Goal: Task Accomplishment & Management: Manage account settings

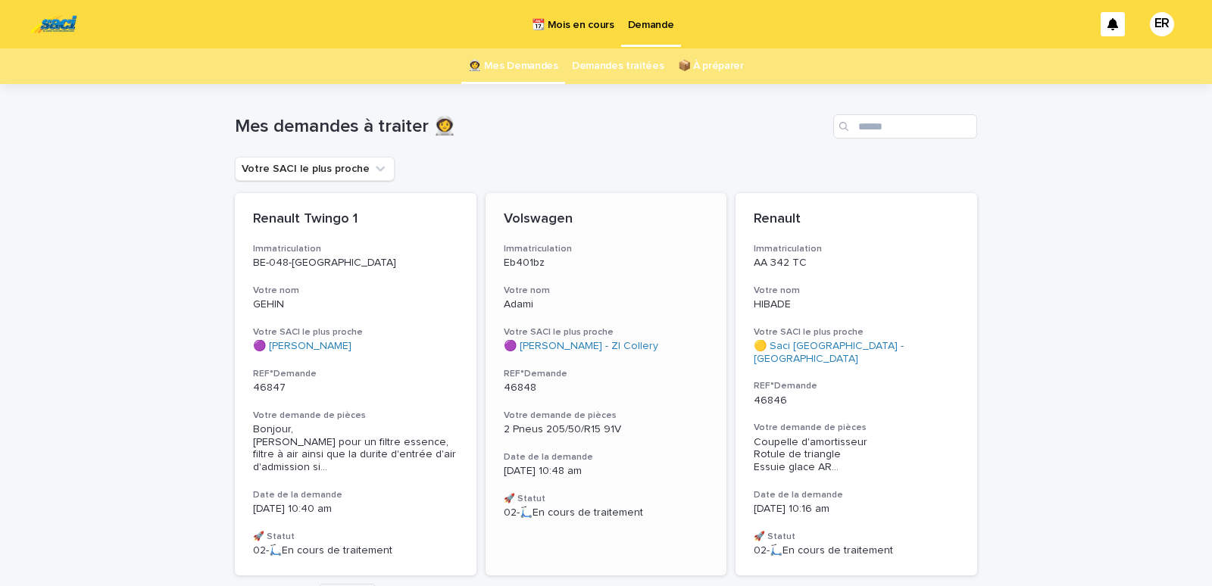
scroll to position [89, 0]
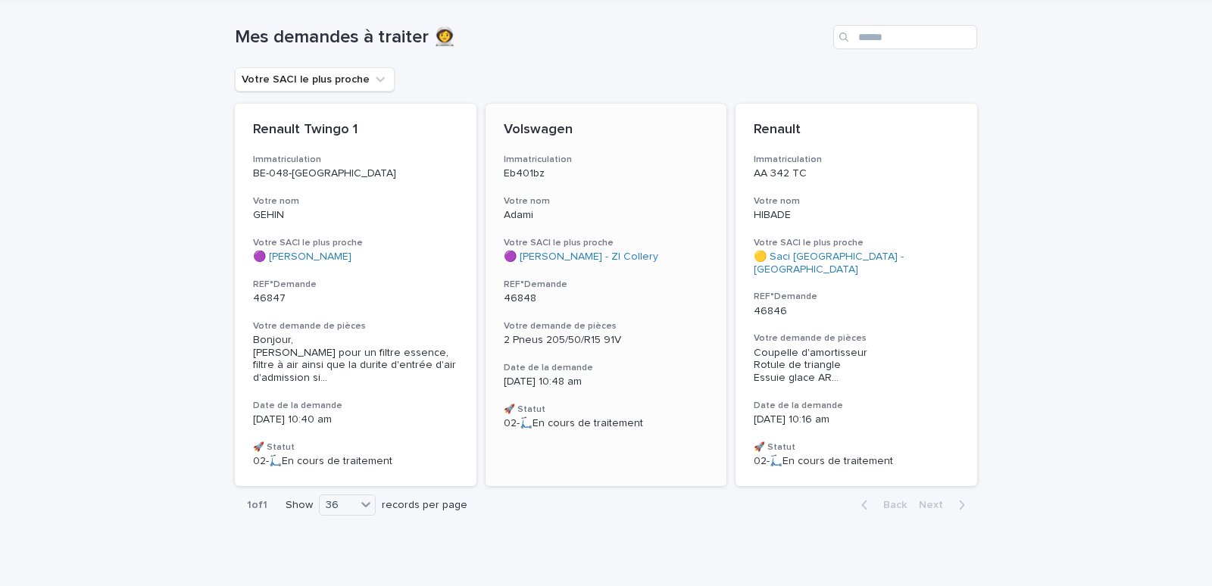
click at [558, 229] on div "Volswagen Immatriculation Eb401bz Votre nom Adami Votre SACI le plus proche 🟣 S…" at bounding box center [607, 276] width 242 height 345
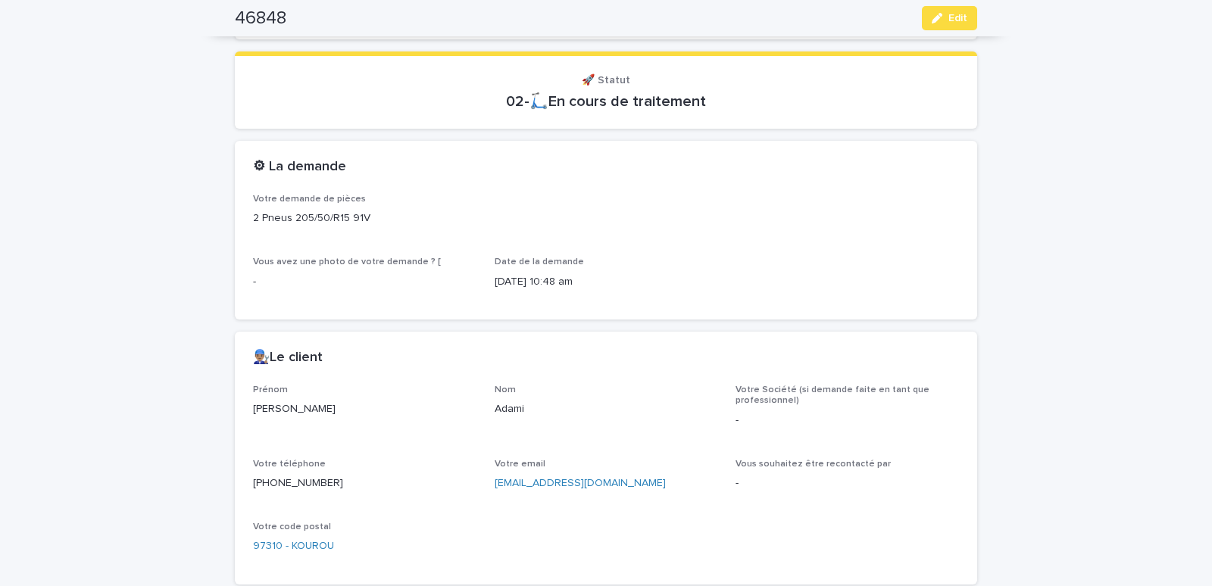
scroll to position [515, 0]
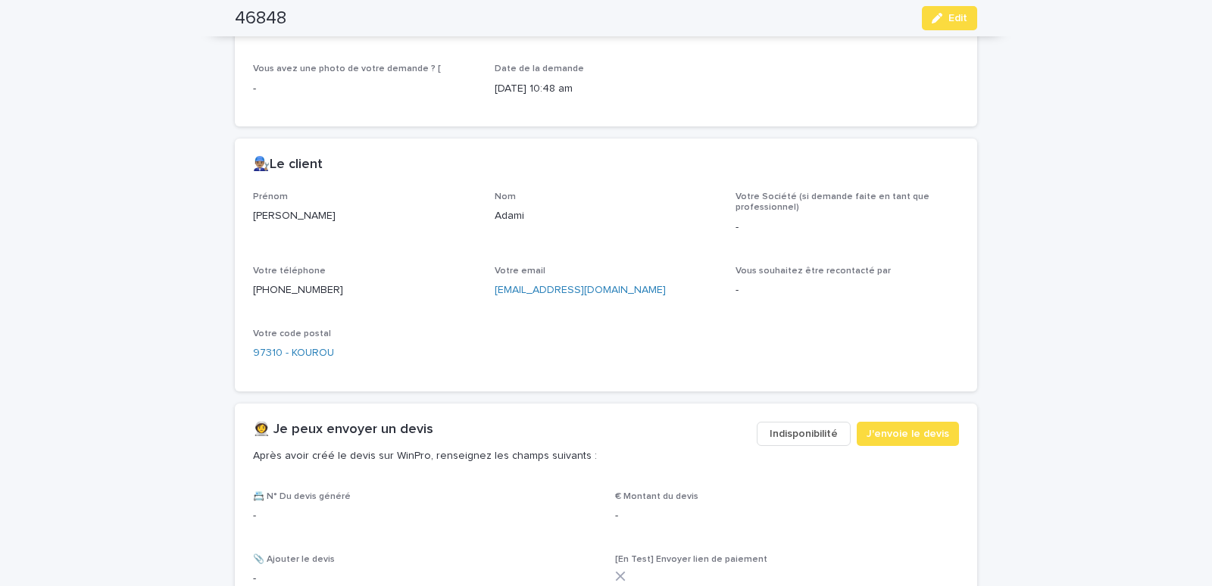
click at [813, 427] on span "Indisponibilité" at bounding box center [804, 434] width 68 height 15
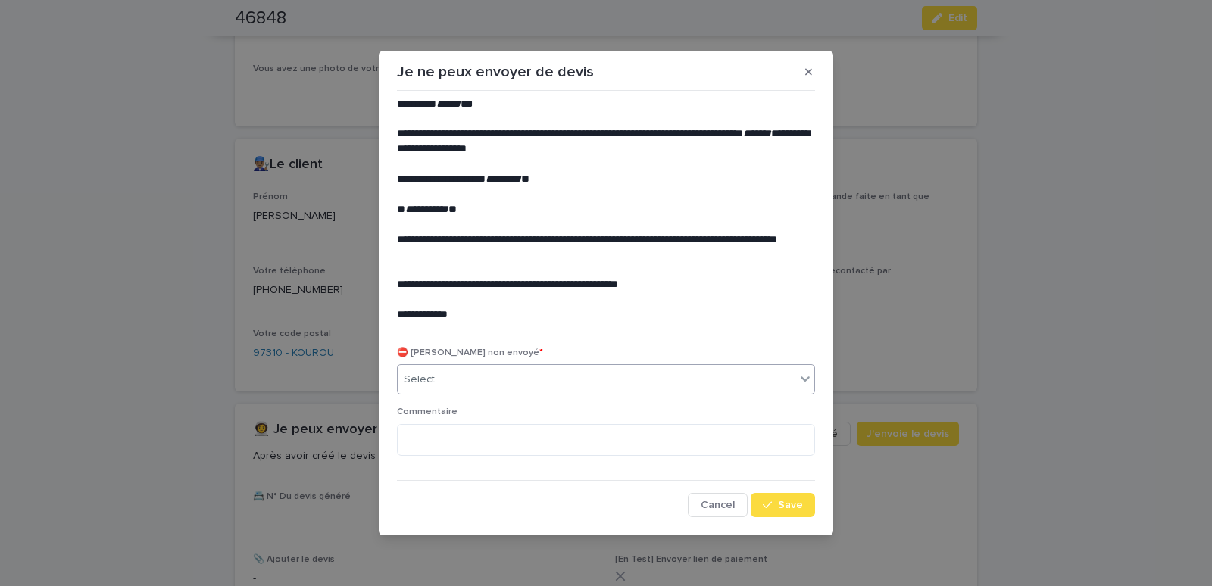
click at [532, 383] on div "Select..." at bounding box center [597, 379] width 398 height 25
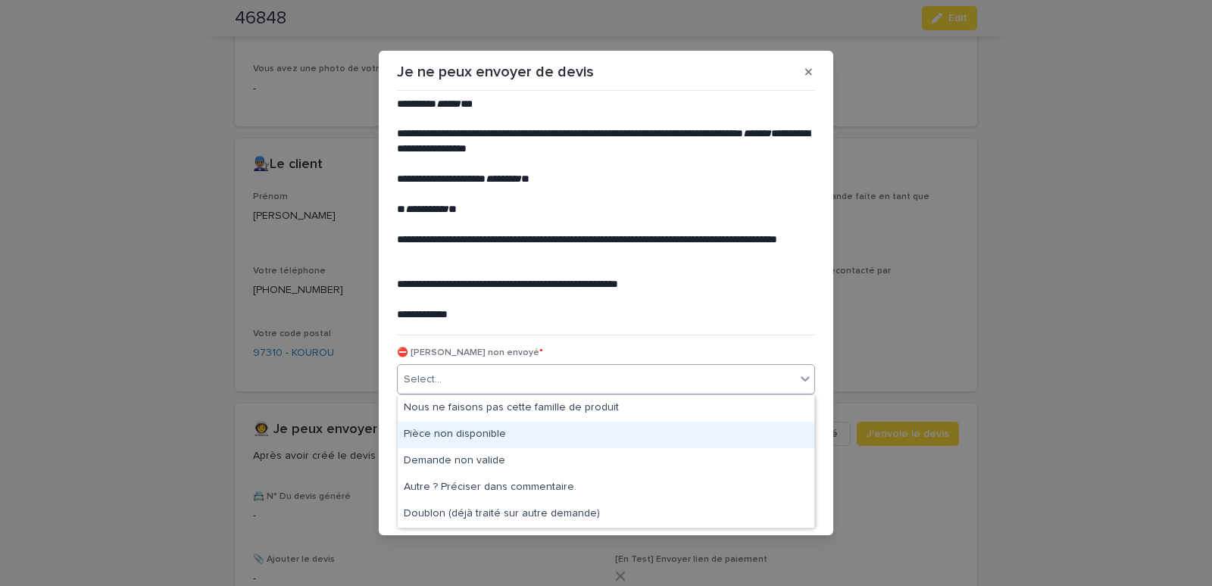
click at [425, 430] on div "Pièce non disponible" at bounding box center [606, 435] width 417 height 27
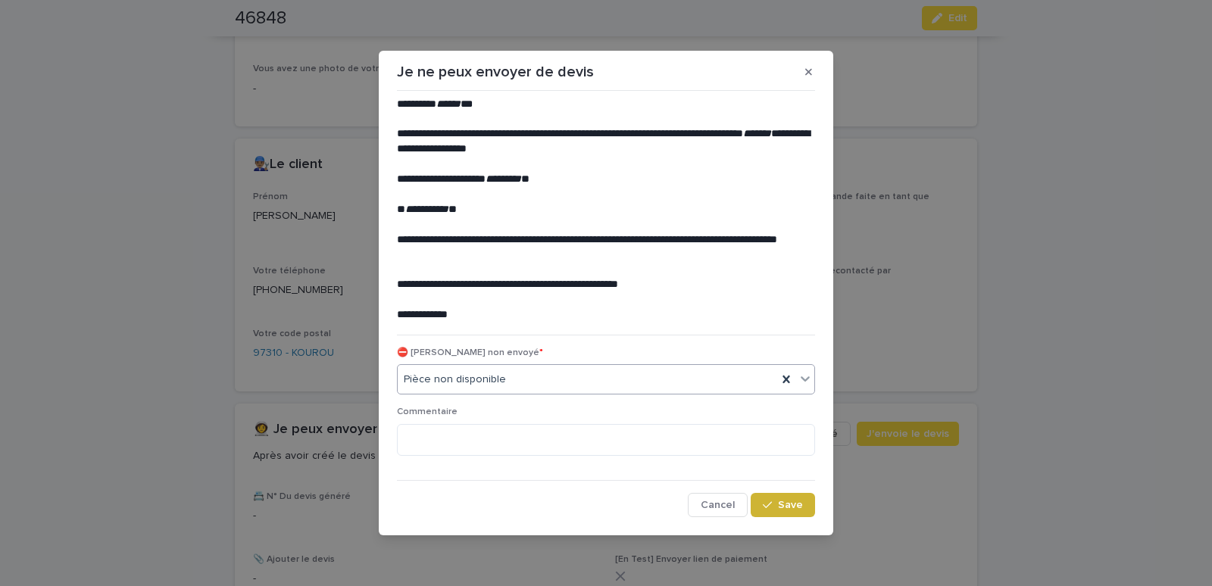
click at [784, 508] on span "Save" at bounding box center [790, 505] width 25 height 11
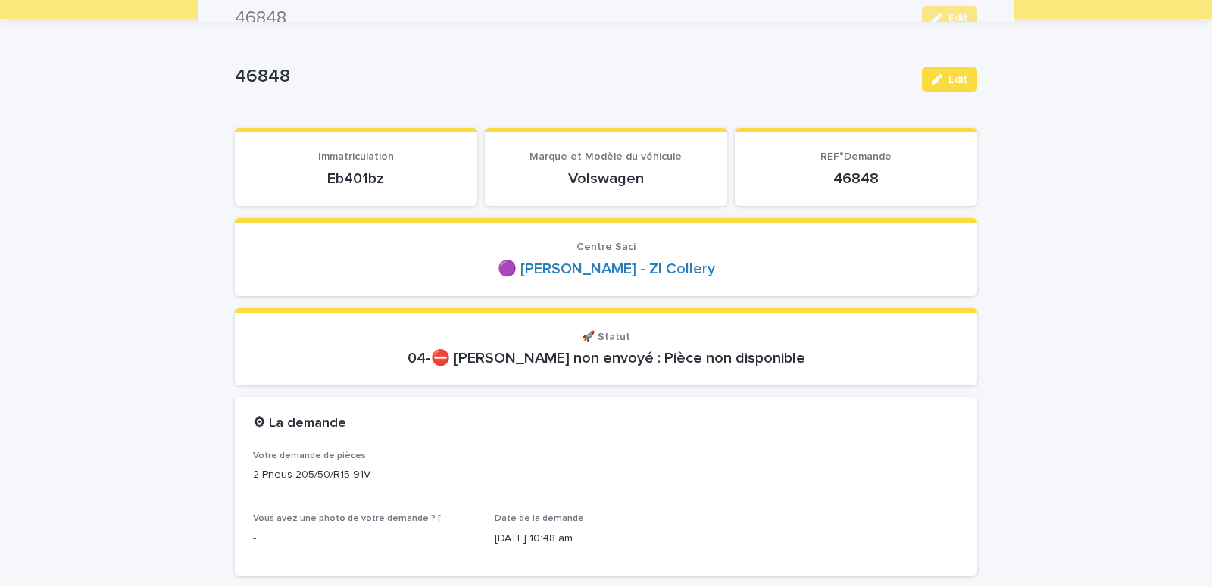
scroll to position [0, 0]
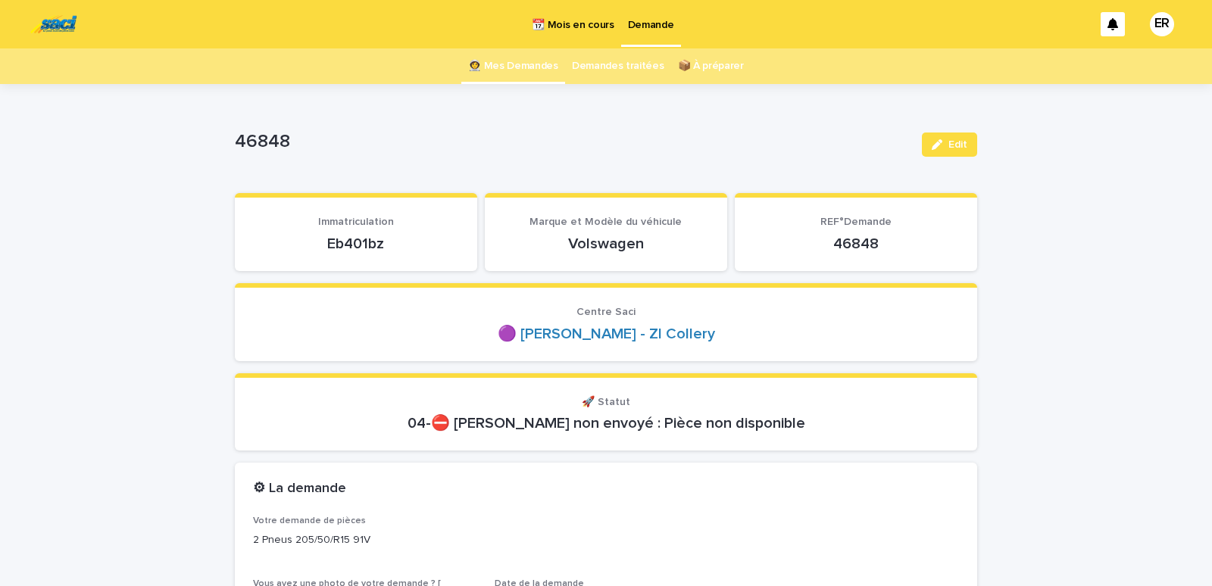
click at [527, 64] on link "👩‍🚀 Mes Demandes" at bounding box center [513, 66] width 90 height 36
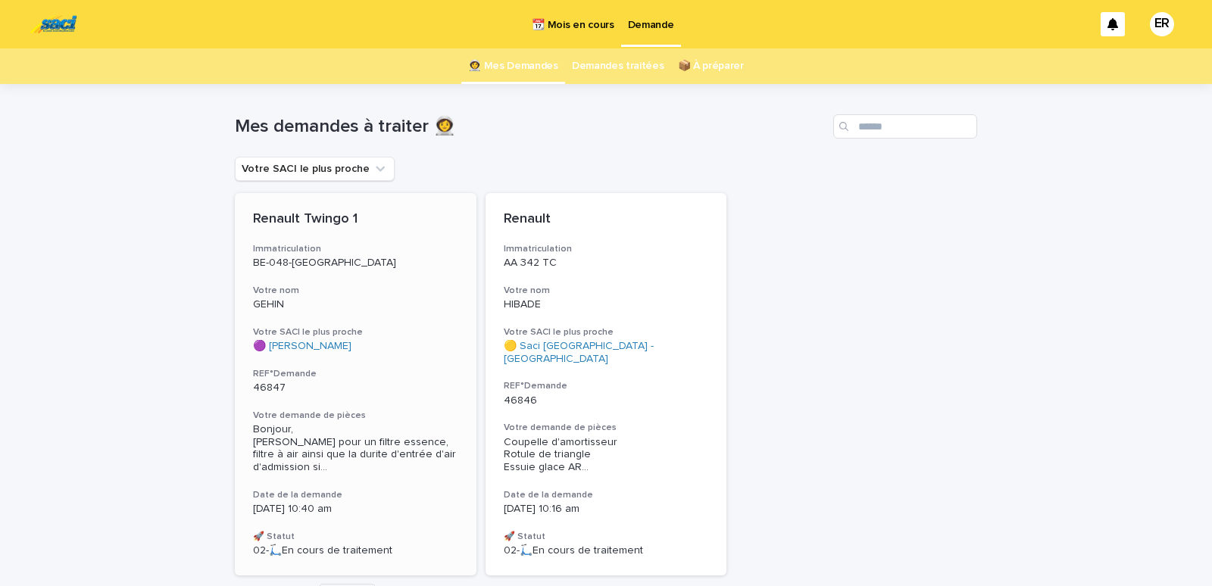
click at [336, 301] on p "GEHIN" at bounding box center [355, 304] width 205 height 13
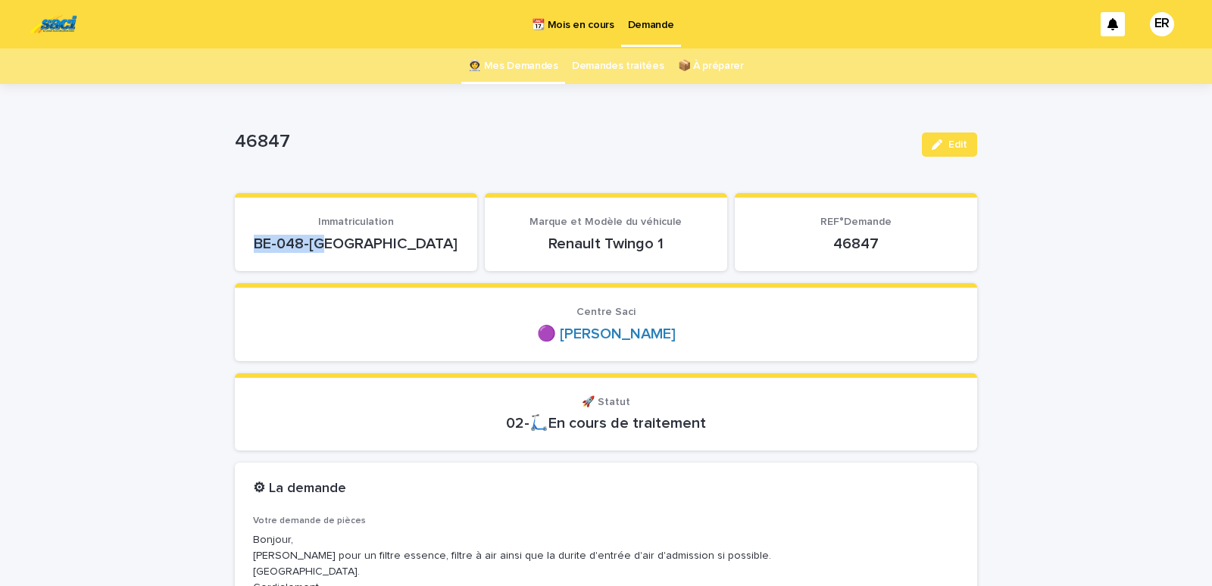
drag, startPoint x: 291, startPoint y: 236, endPoint x: 407, endPoint y: 245, distance: 116.2
click at [407, 245] on p "BE-048-TX" at bounding box center [356, 244] width 206 height 18
copy p "BE-048-TX"
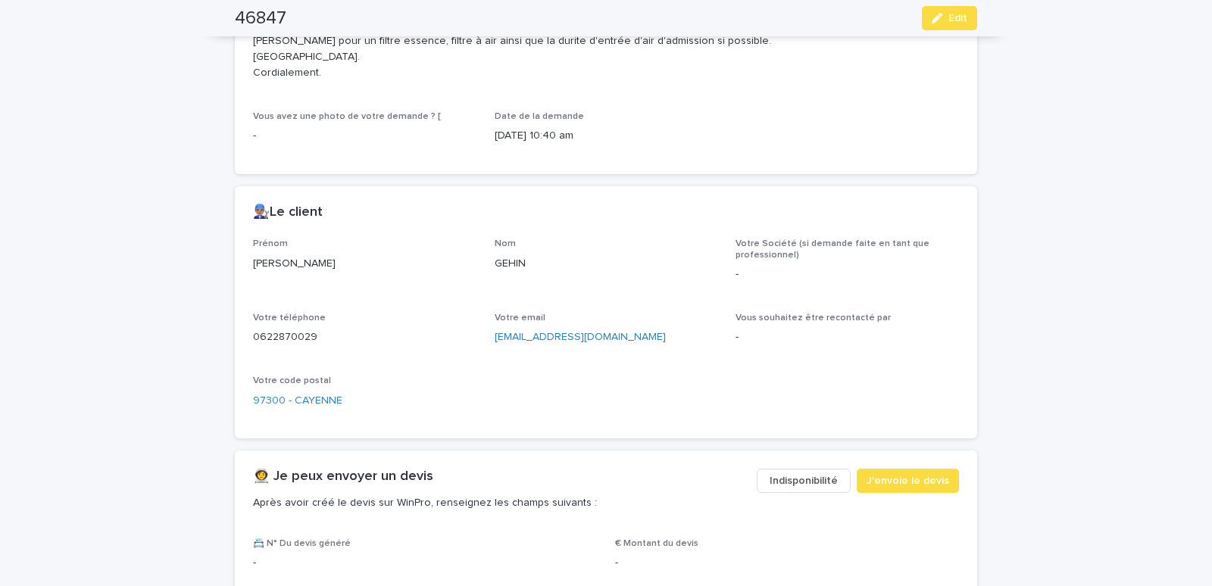
scroll to position [773, 0]
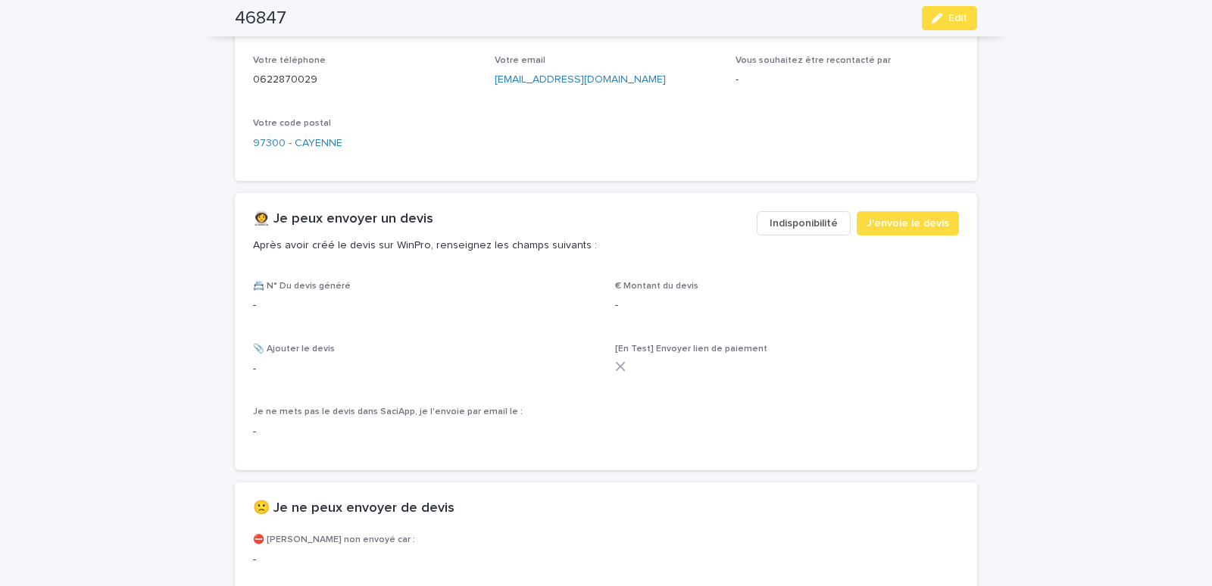
click at [805, 222] on span "Indisponibilité" at bounding box center [804, 223] width 68 height 15
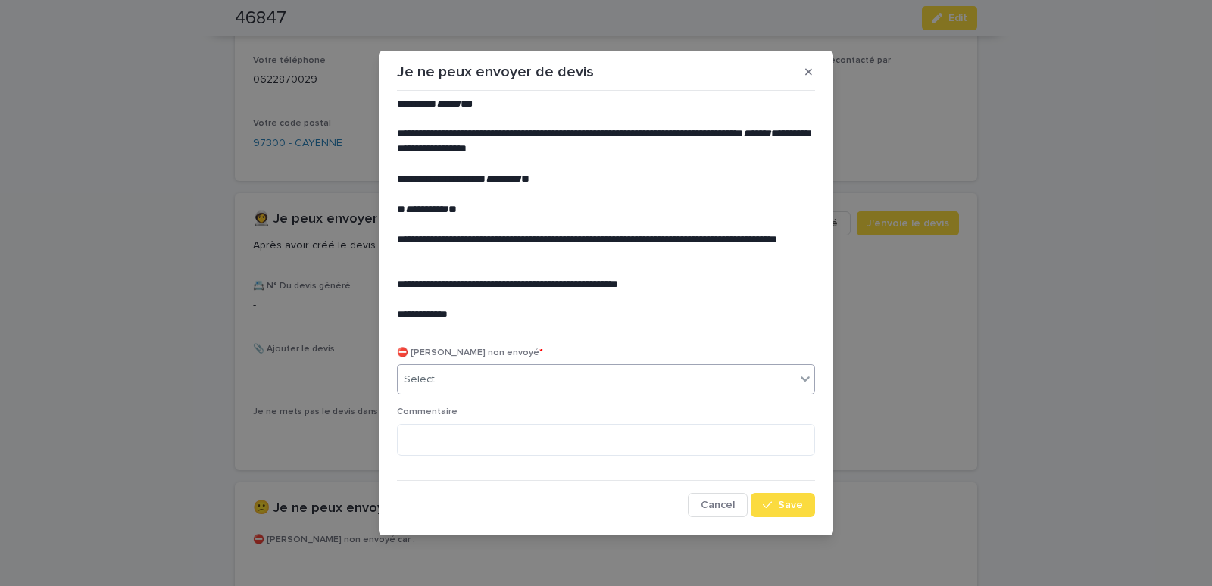
click at [536, 376] on div "Select..." at bounding box center [597, 379] width 398 height 25
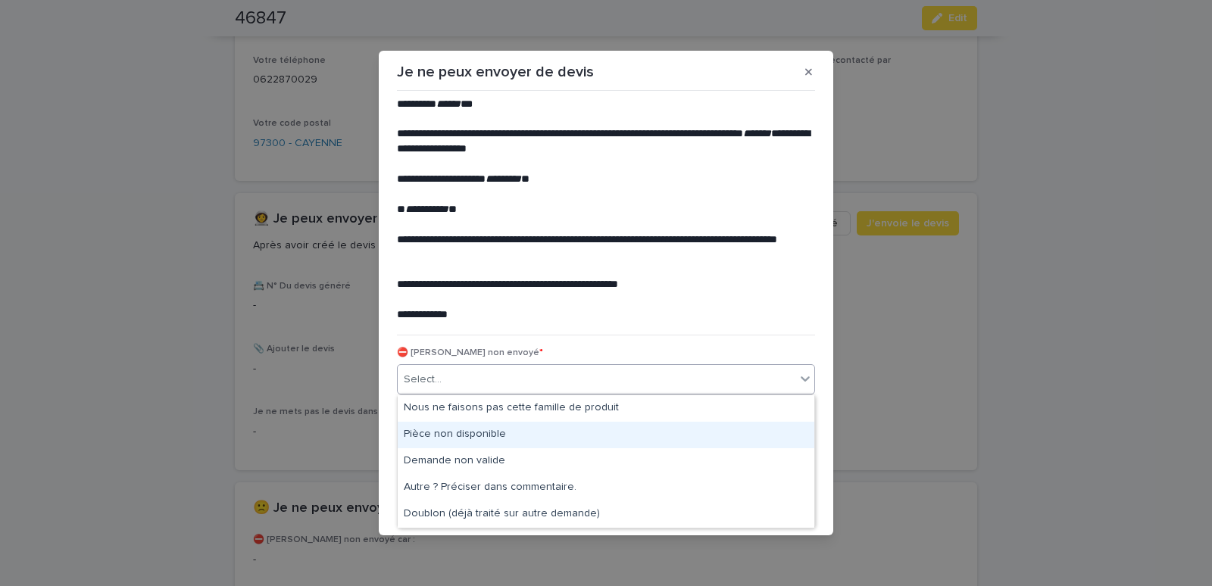
click at [436, 430] on div "Pièce non disponible" at bounding box center [606, 435] width 417 height 27
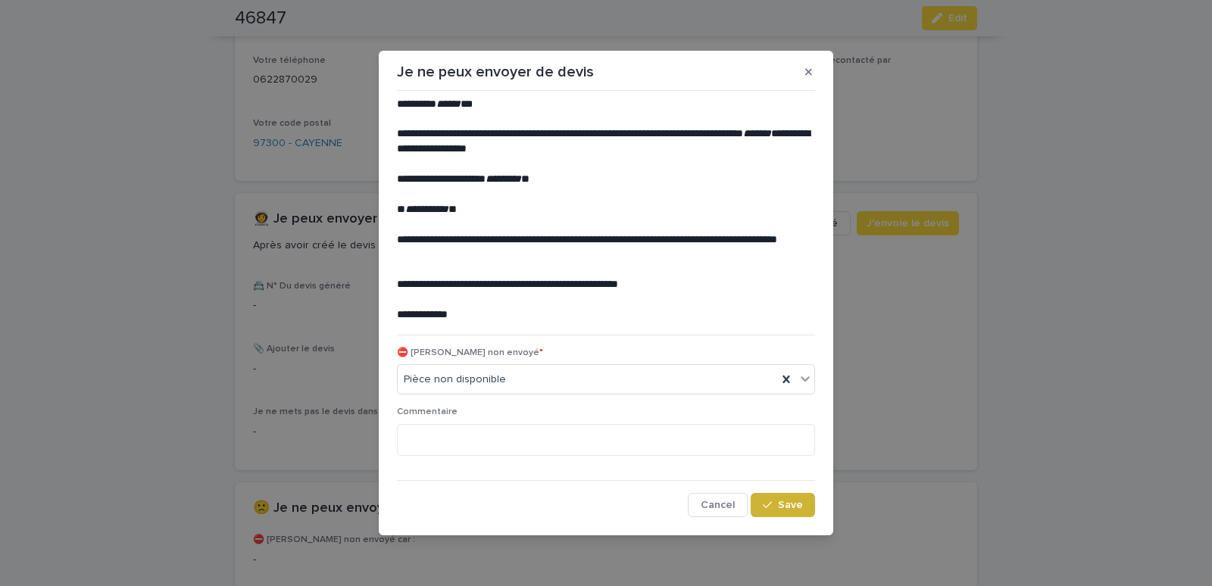
click at [801, 508] on span "Save" at bounding box center [790, 505] width 25 height 11
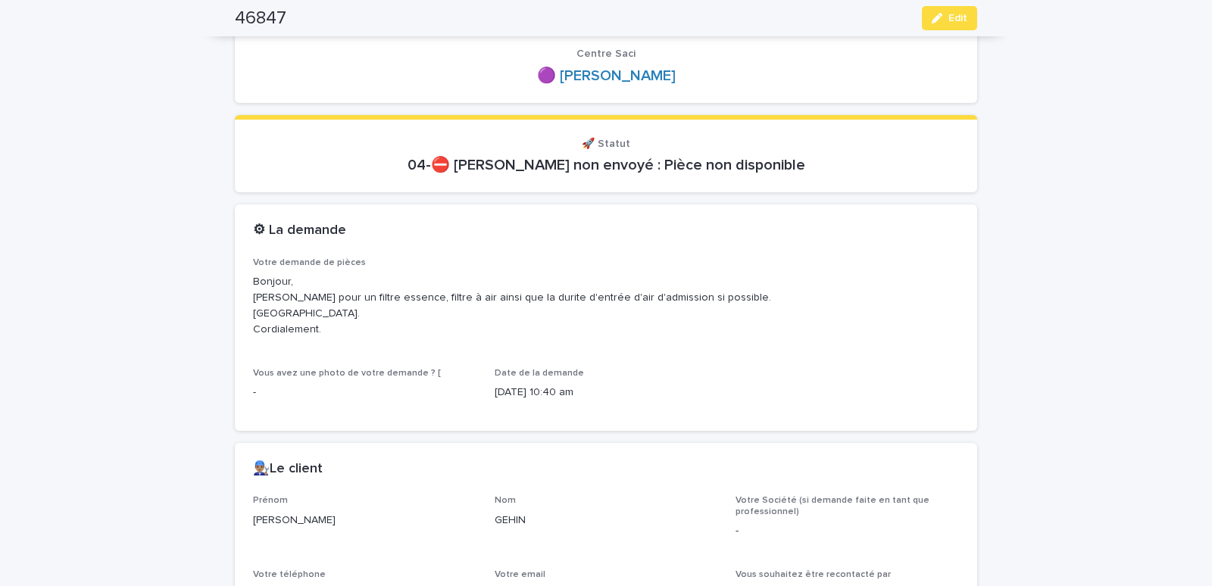
scroll to position [0, 0]
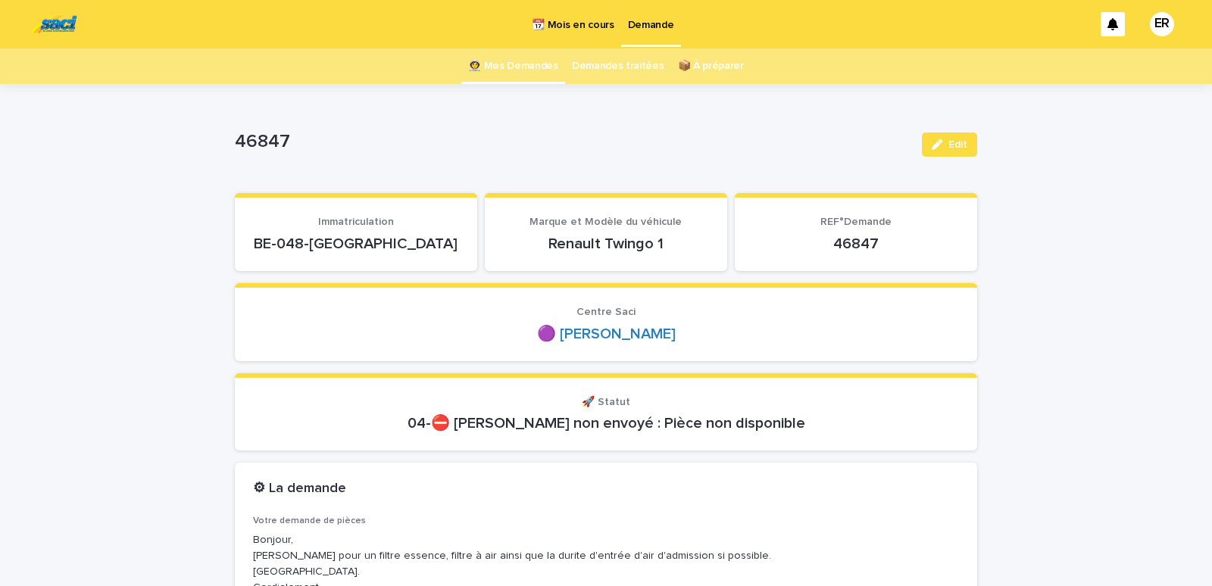
click at [513, 62] on link "👩‍🚀 Mes Demandes" at bounding box center [513, 66] width 90 height 36
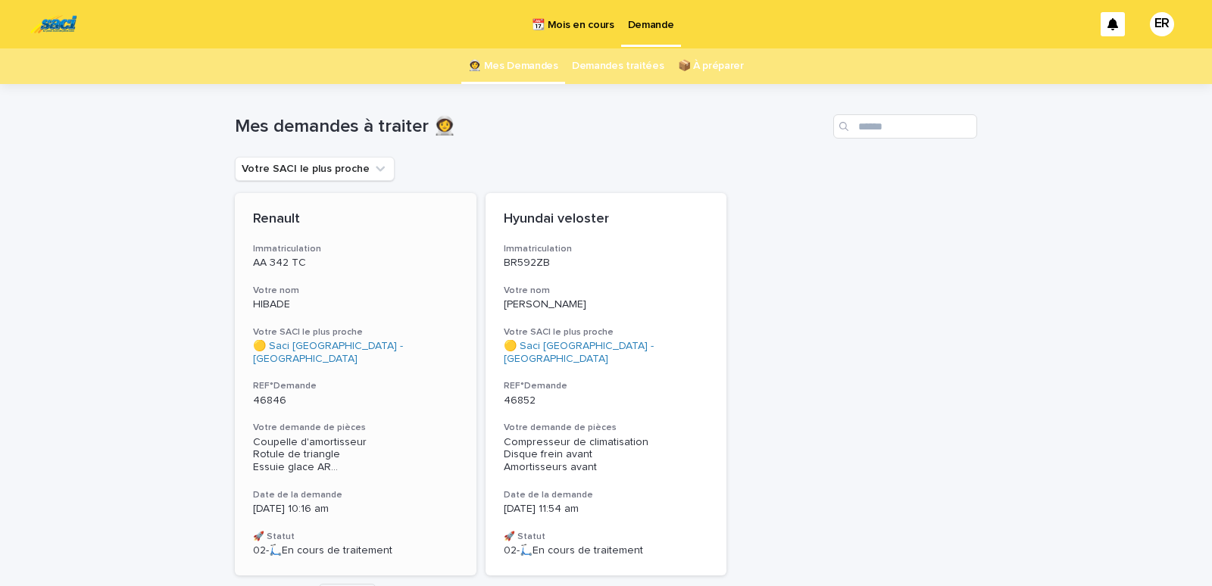
click at [311, 288] on h3 "Votre nom" at bounding box center [355, 291] width 205 height 12
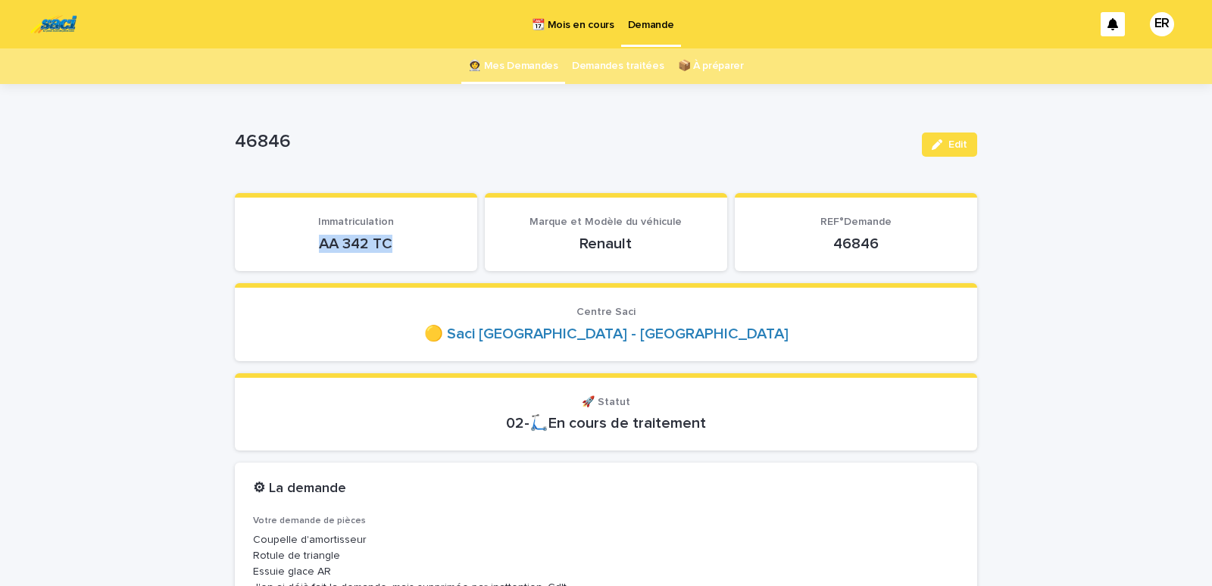
drag, startPoint x: 308, startPoint y: 248, endPoint x: 398, endPoint y: 242, distance: 90.4
click at [398, 242] on p "AA 342 TC" at bounding box center [356, 244] width 206 height 18
copy p "AA 342 TC"
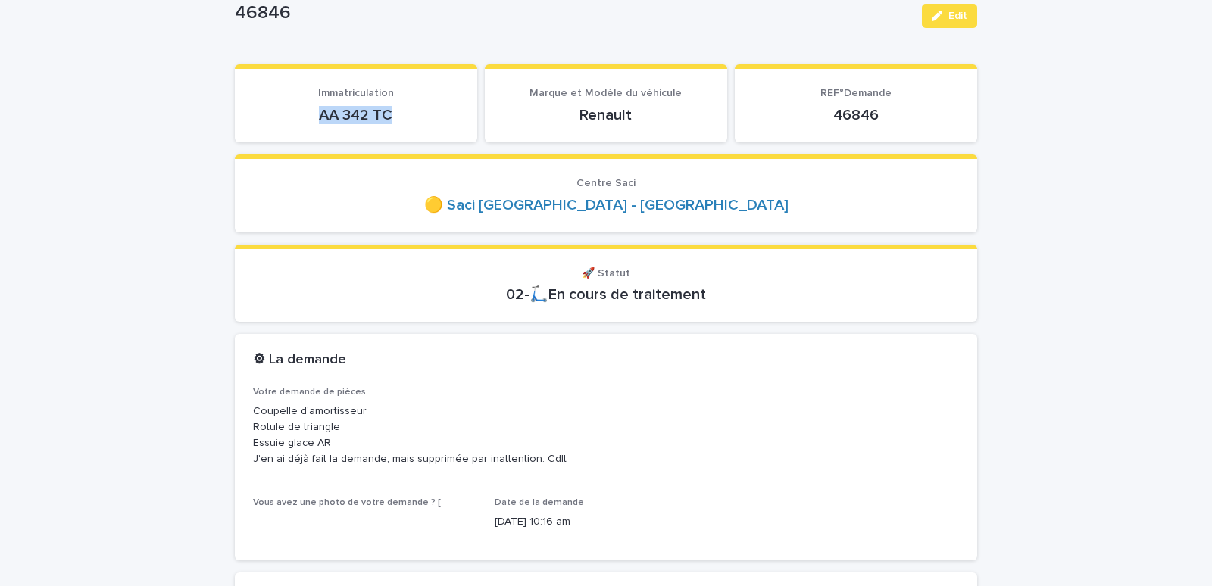
copy p "AA 342 TC"
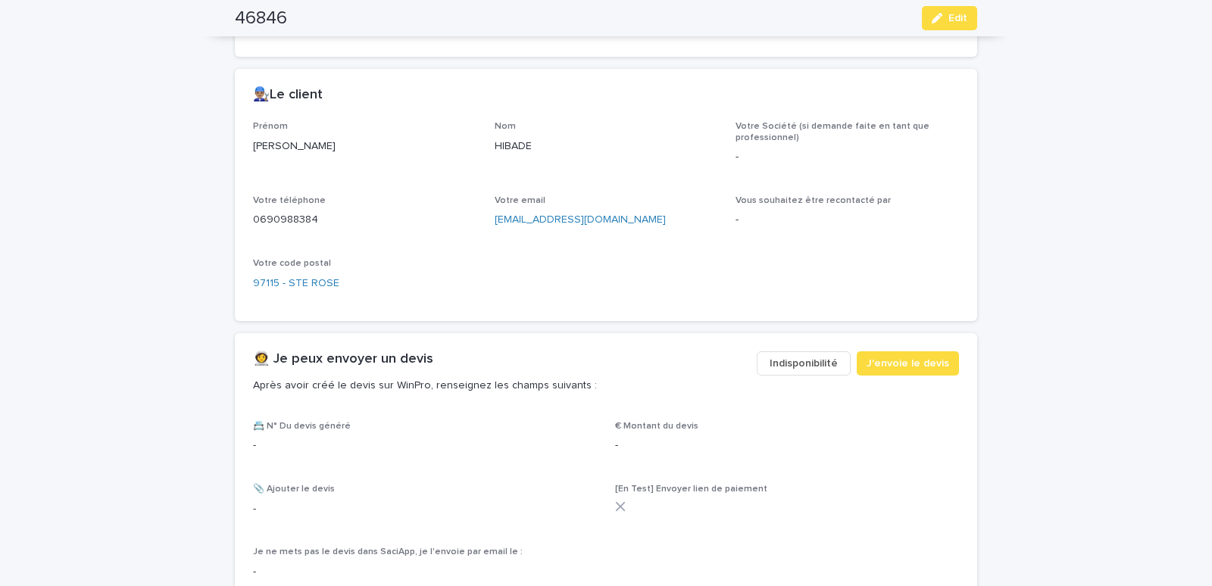
scroll to position [644, 0]
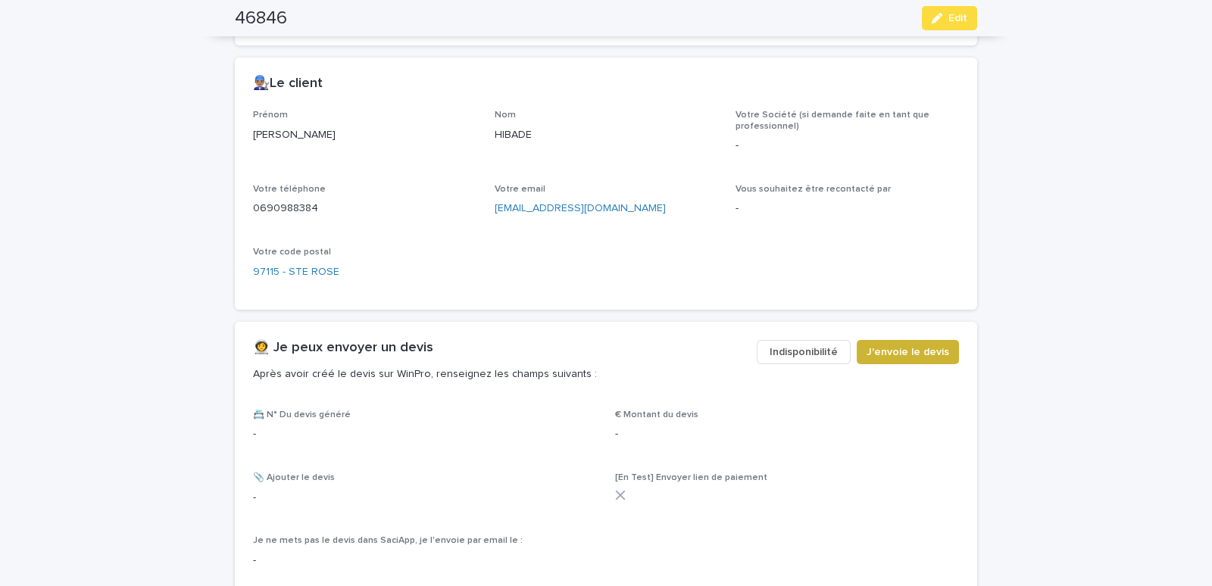
click at [895, 354] on span "J'envoie le devis" at bounding box center [908, 352] width 83 height 15
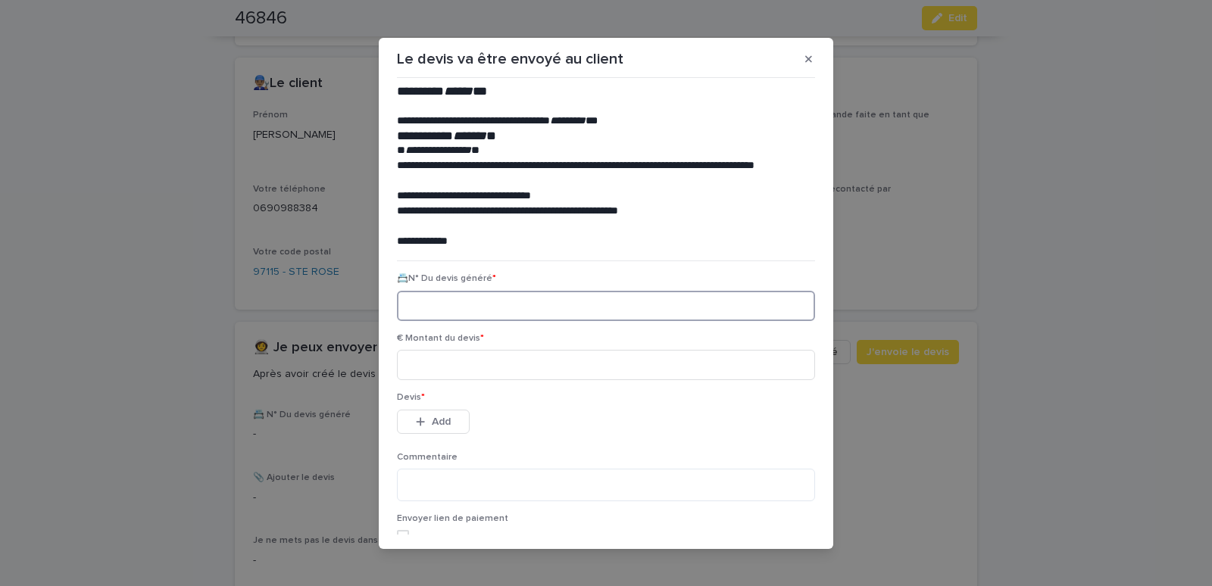
click at [436, 311] on input at bounding box center [606, 306] width 418 height 30
paste input "********"
type input "********"
click at [438, 362] on input at bounding box center [606, 365] width 418 height 30
type input "******"
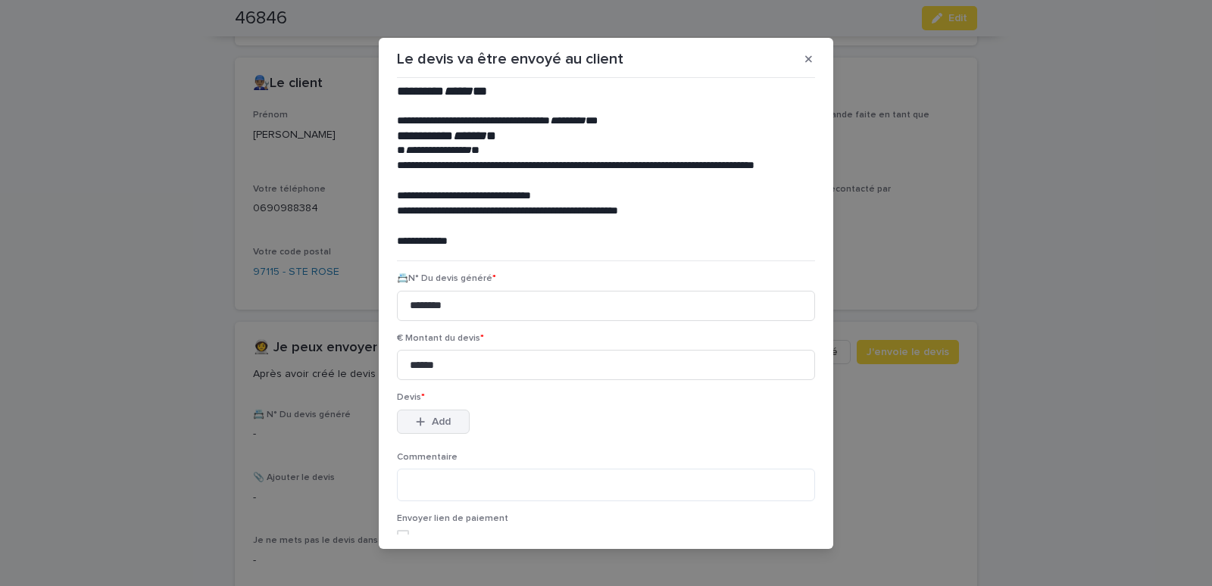
click at [437, 416] on button "Add" at bounding box center [433, 422] width 73 height 24
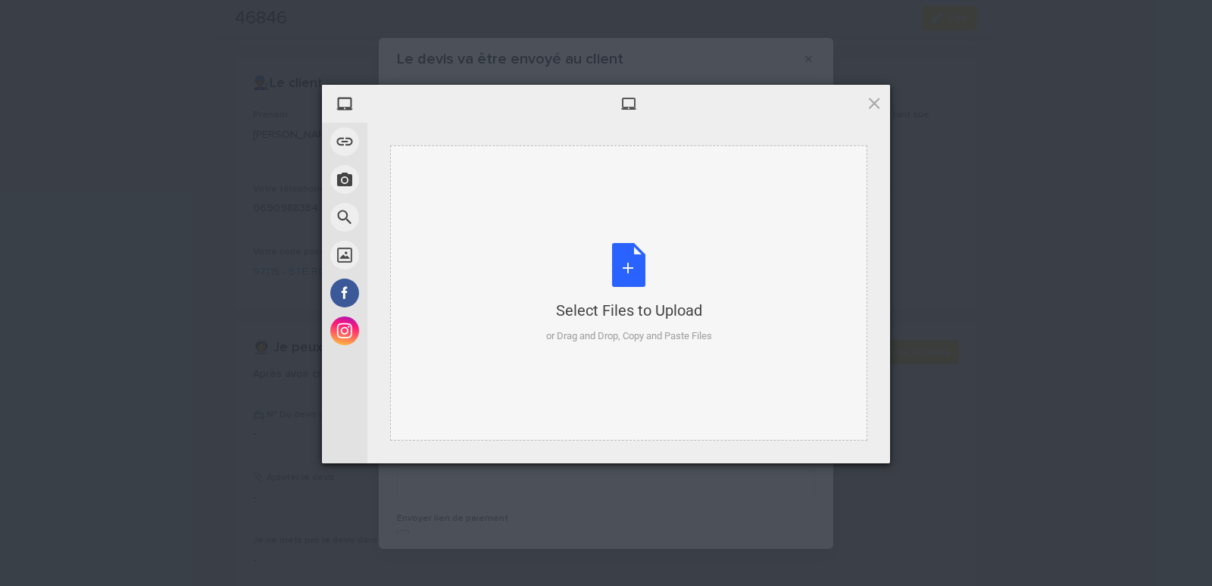
click at [450, 180] on div "Select Files to Upload or Drag and Drop, Copy and Paste Files" at bounding box center [628, 292] width 477 height 295
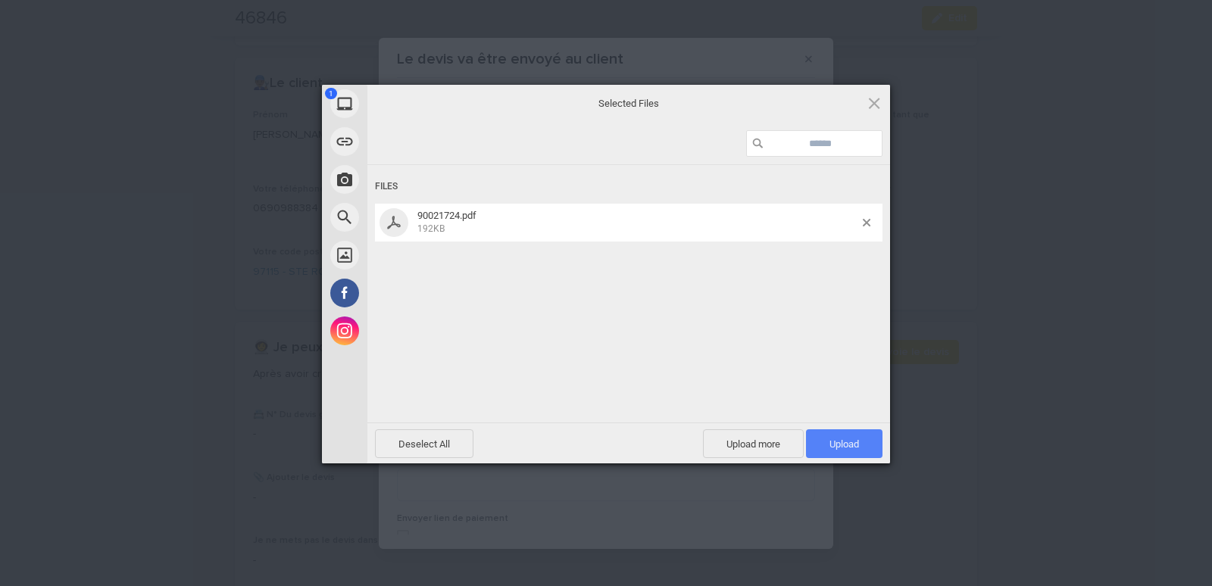
click at [839, 446] on span "Upload 1" at bounding box center [845, 444] width 30 height 11
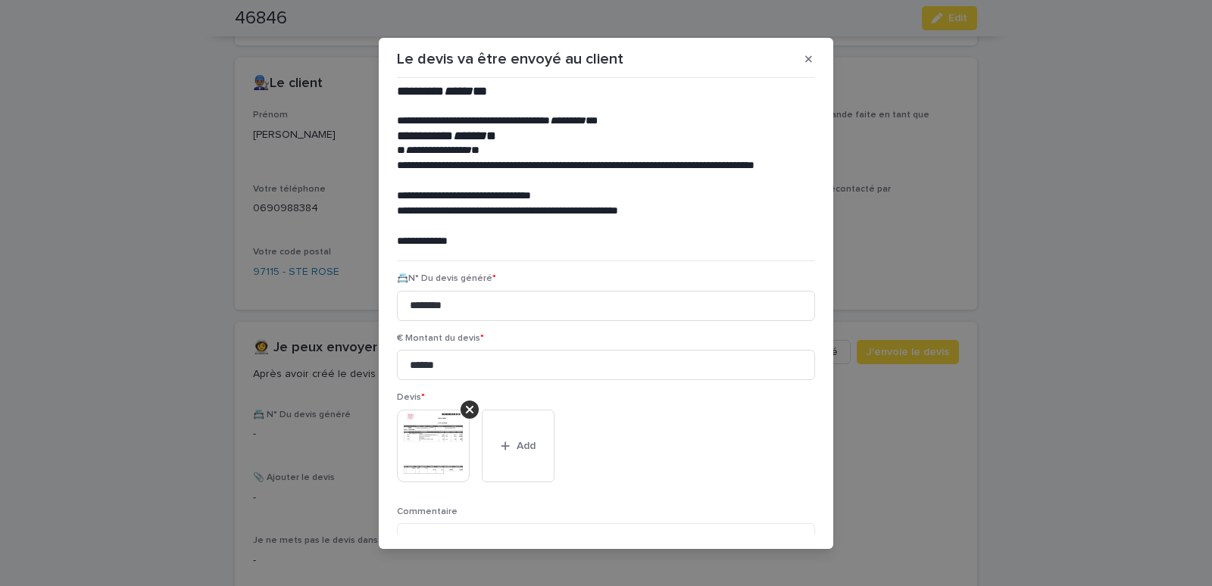
scroll to position [123, 0]
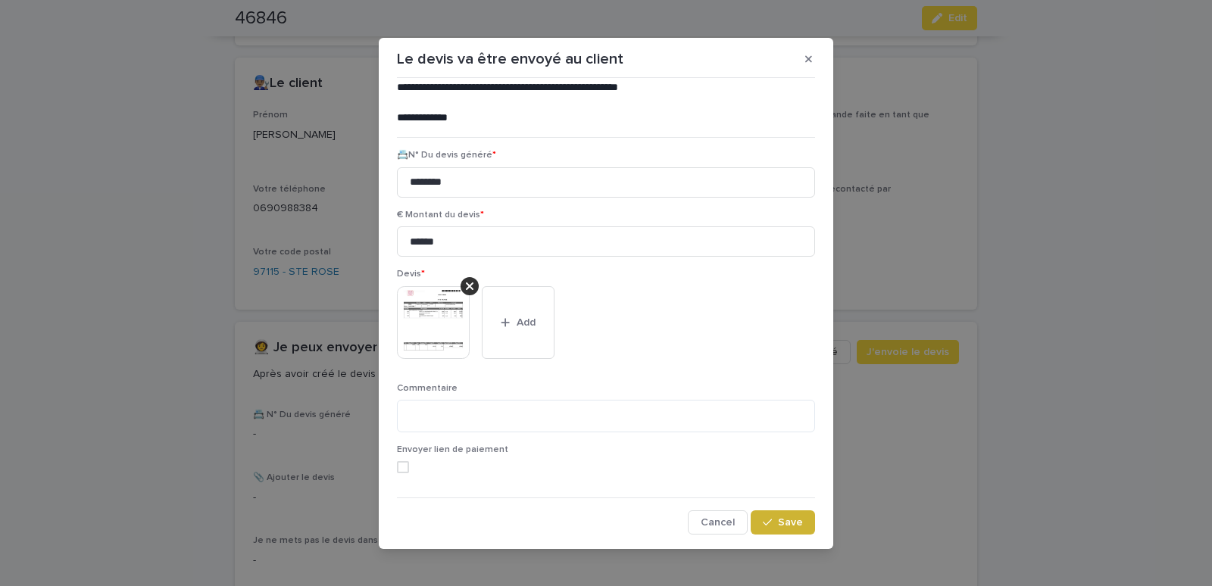
click at [752, 521] on button "Save" at bounding box center [783, 523] width 64 height 24
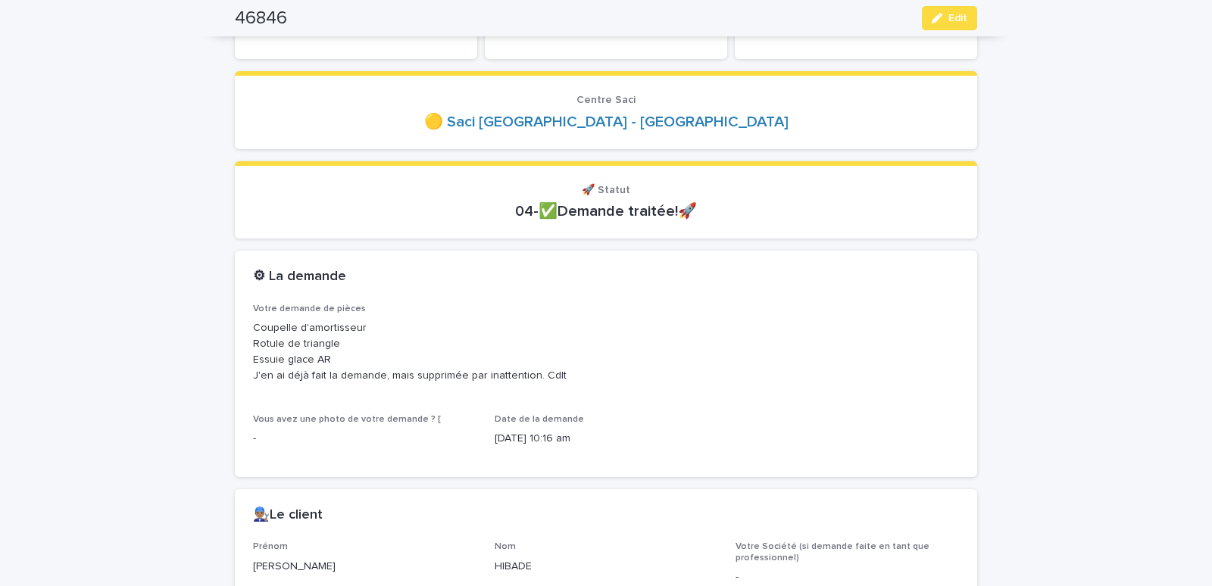
scroll to position [0, 0]
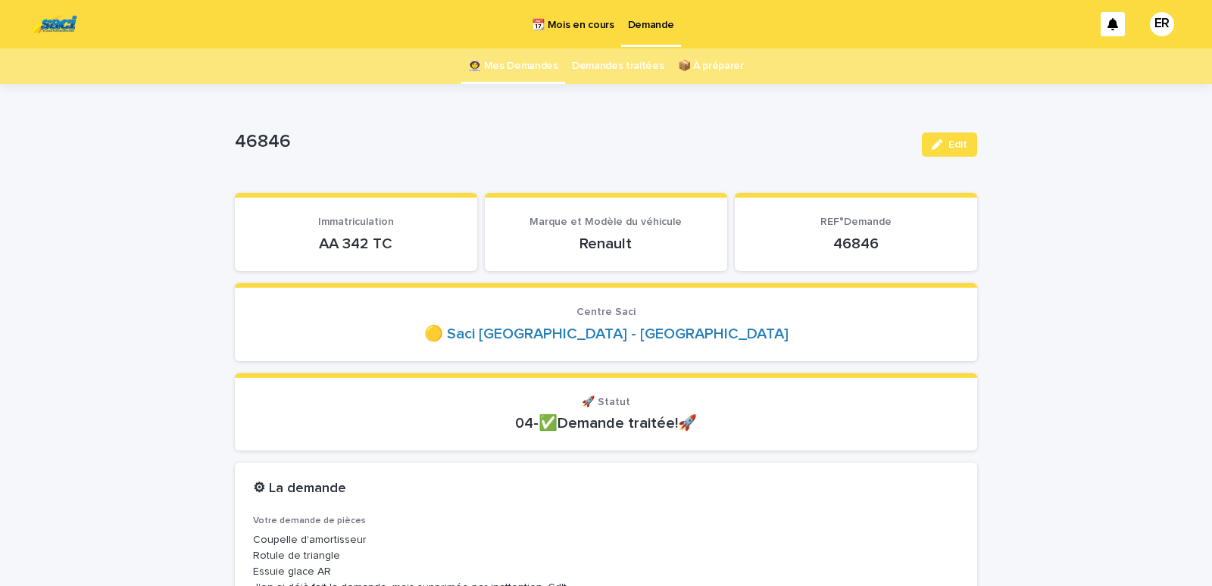
click at [526, 64] on link "👩‍🚀 Mes Demandes" at bounding box center [513, 66] width 90 height 36
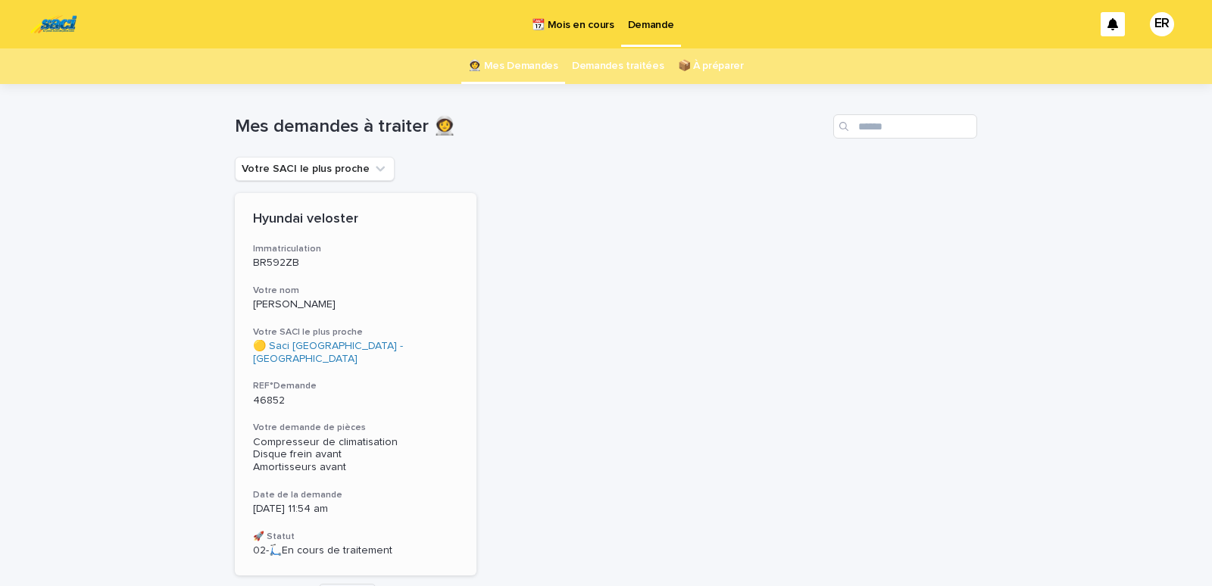
click at [370, 295] on h3 "Votre nom" at bounding box center [355, 291] width 205 height 12
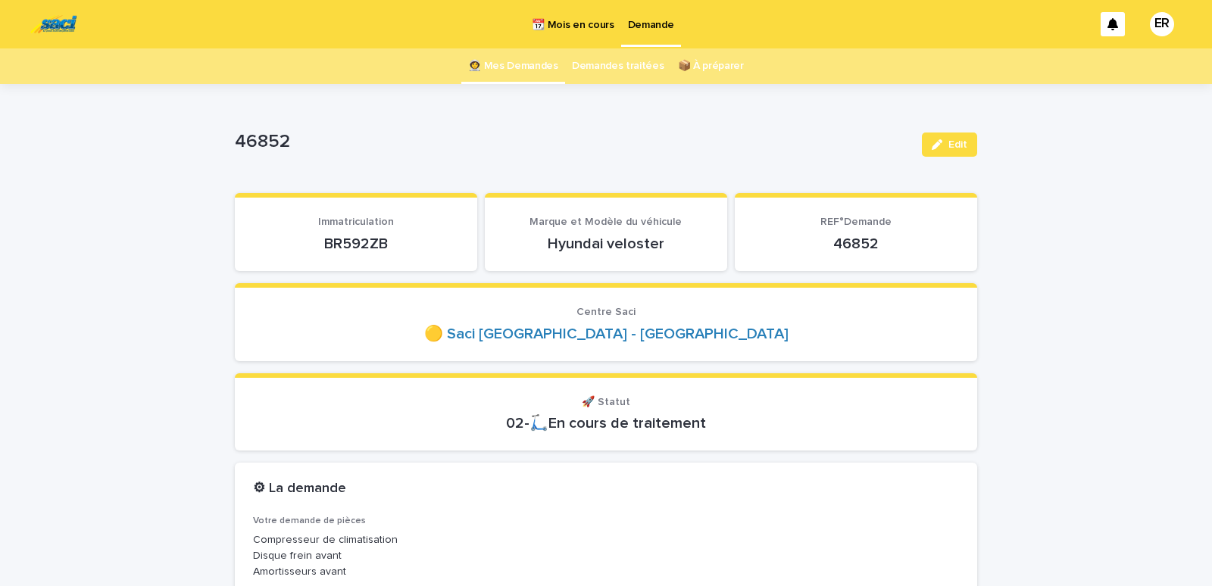
drag, startPoint x: 307, startPoint y: 241, endPoint x: 400, endPoint y: 248, distance: 93.4
click at [400, 248] on p "BR592ZB" at bounding box center [356, 244] width 206 height 18
copy p "BR592ZB"
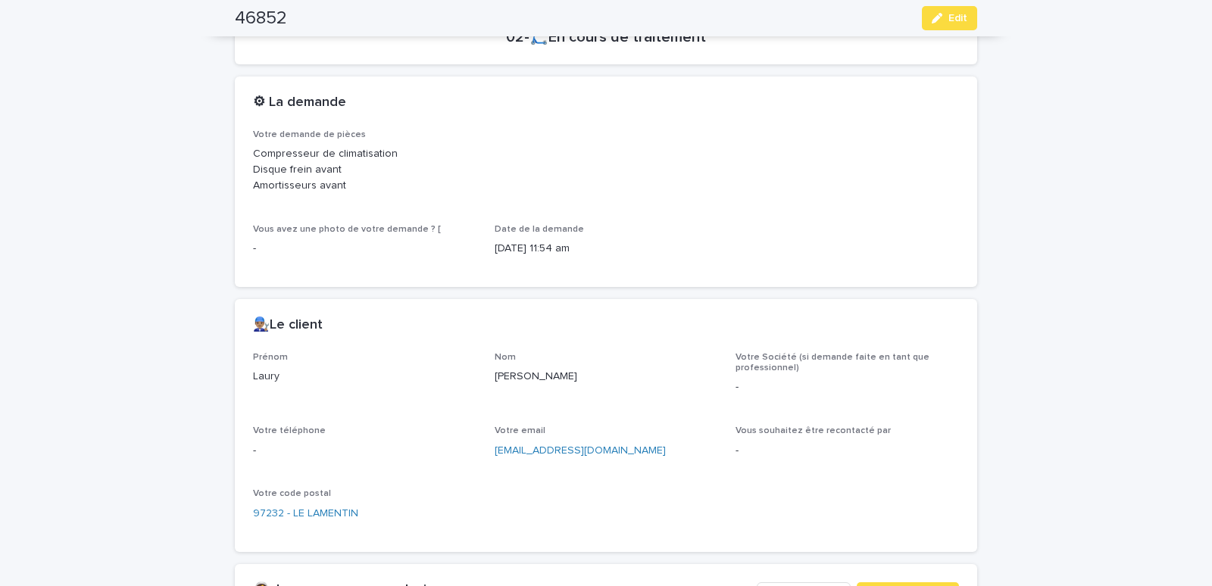
scroll to position [644, 0]
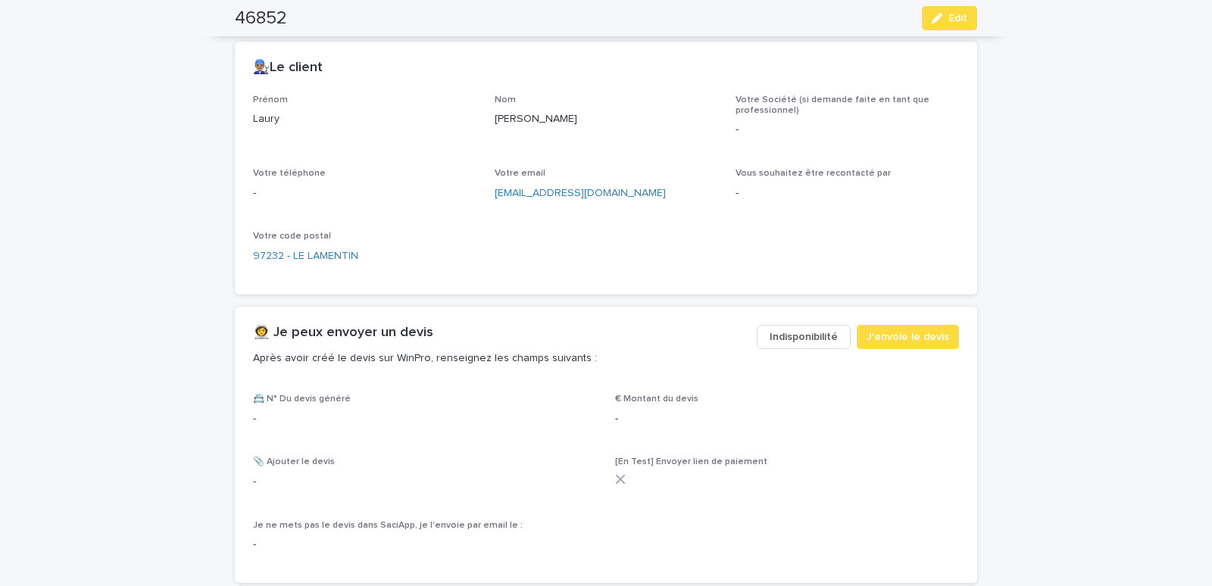
click at [810, 330] on span "Indisponibilité" at bounding box center [804, 337] width 68 height 15
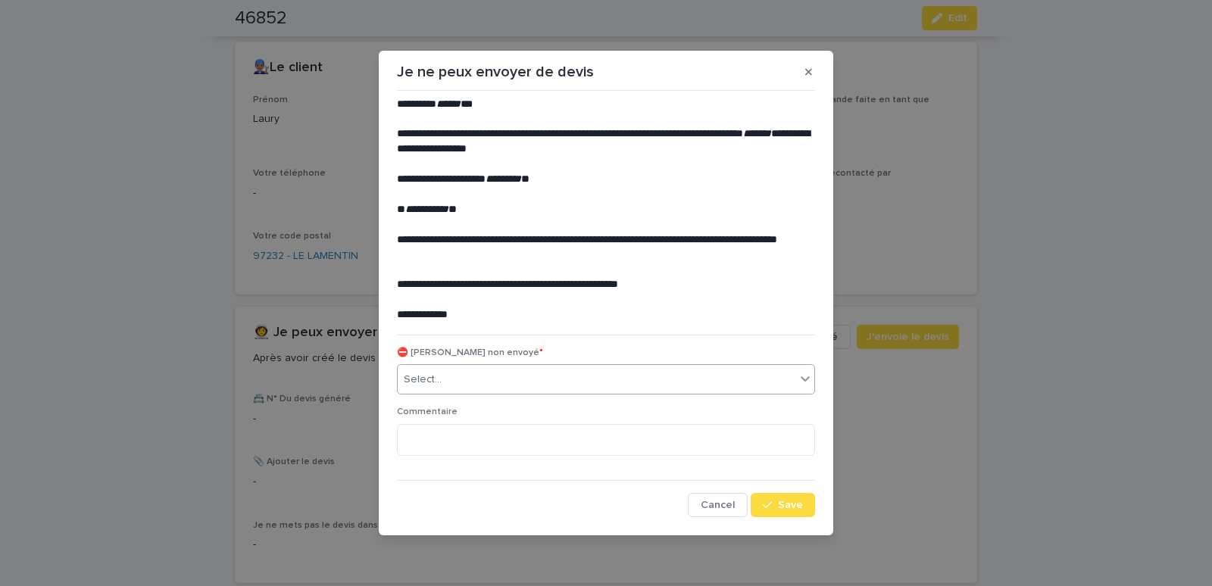
click at [625, 385] on div "Select..." at bounding box center [597, 379] width 398 height 25
click at [783, 512] on button "Save" at bounding box center [783, 505] width 64 height 24
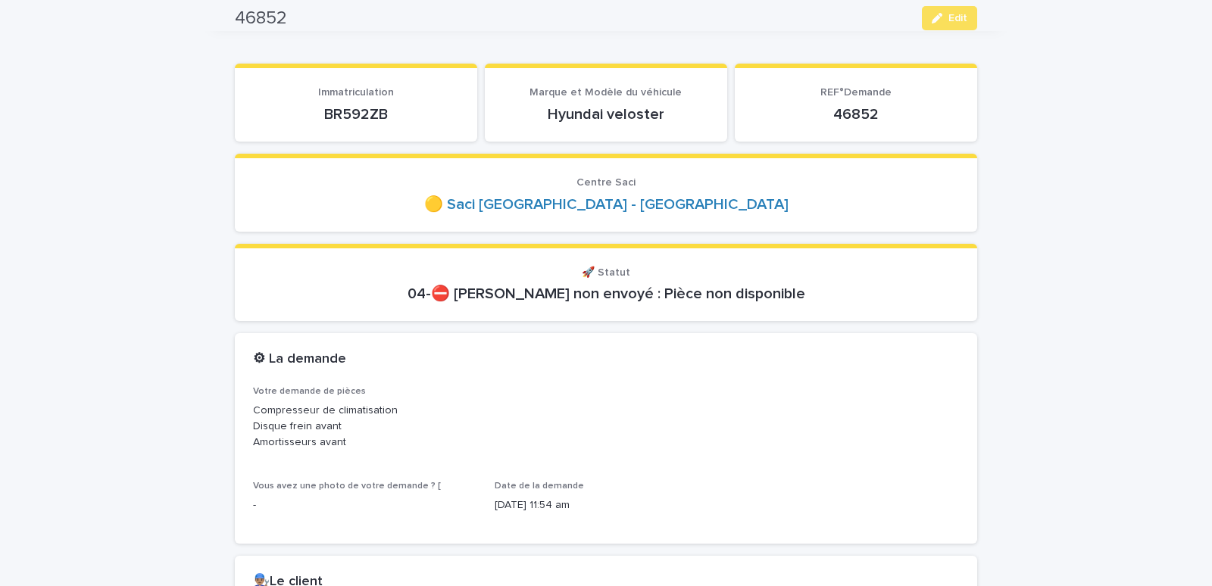
scroll to position [0, 0]
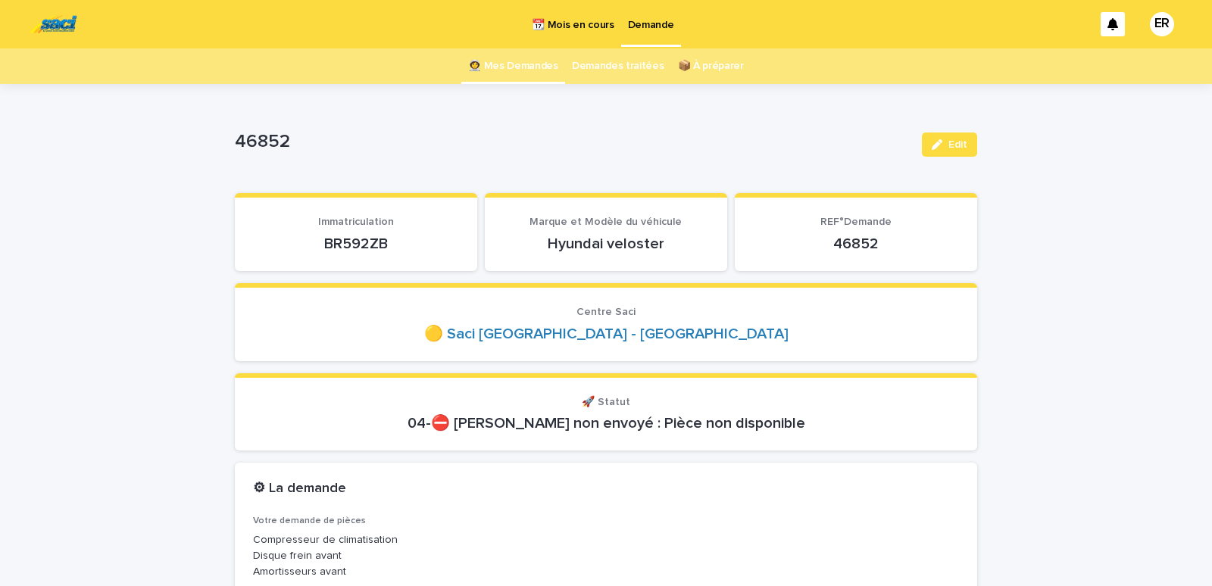
click at [521, 62] on link "👩‍🚀 Mes Demandes" at bounding box center [513, 66] width 90 height 36
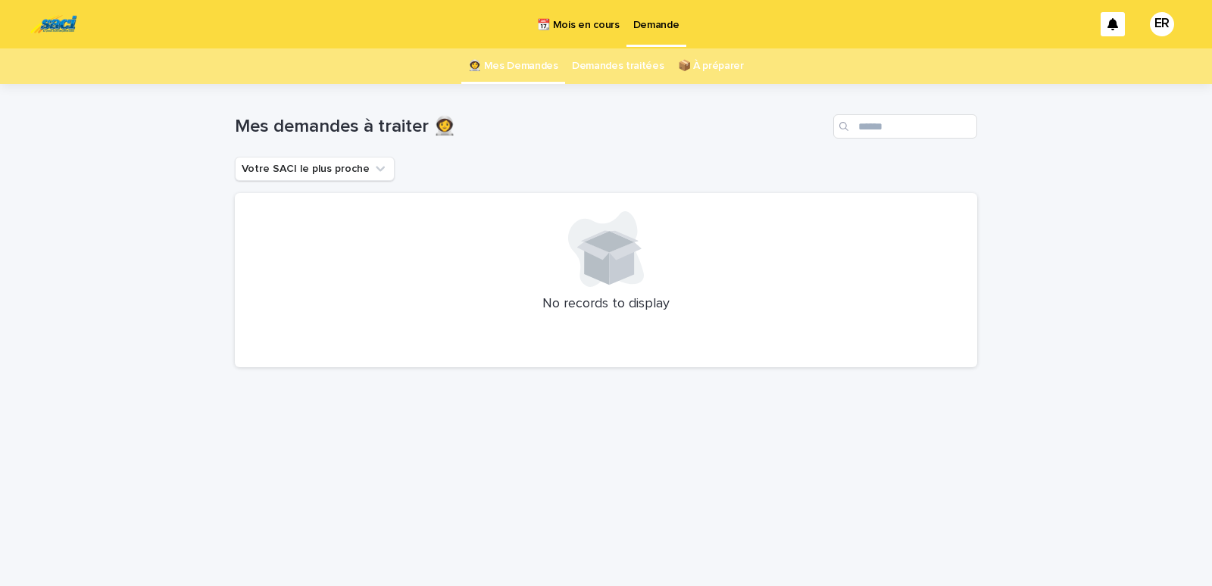
click at [565, 22] on p "📆 Mois en cours" at bounding box center [578, 16] width 82 height 32
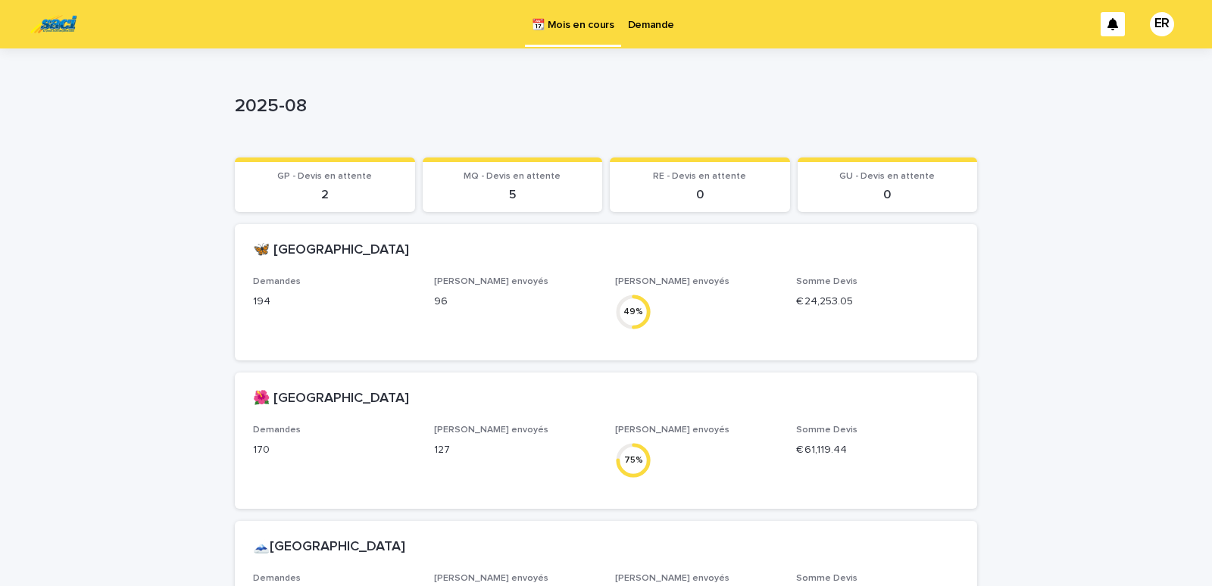
click at [652, 25] on p "Demande" at bounding box center [651, 16] width 46 height 32
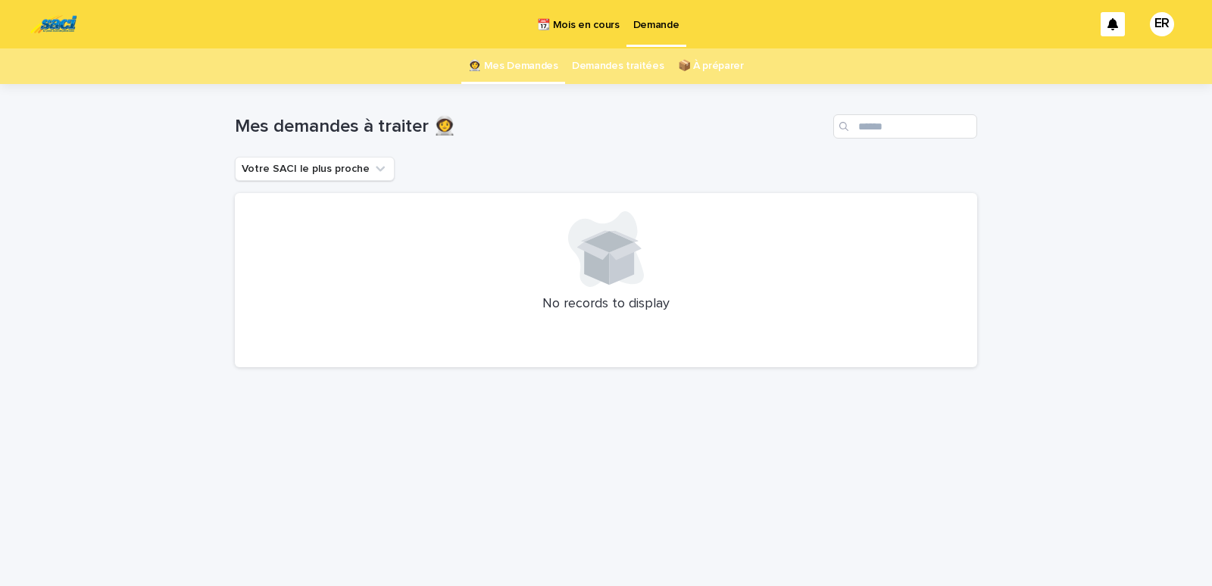
click at [591, 26] on p "📆 Mois en cours" at bounding box center [578, 16] width 82 height 32
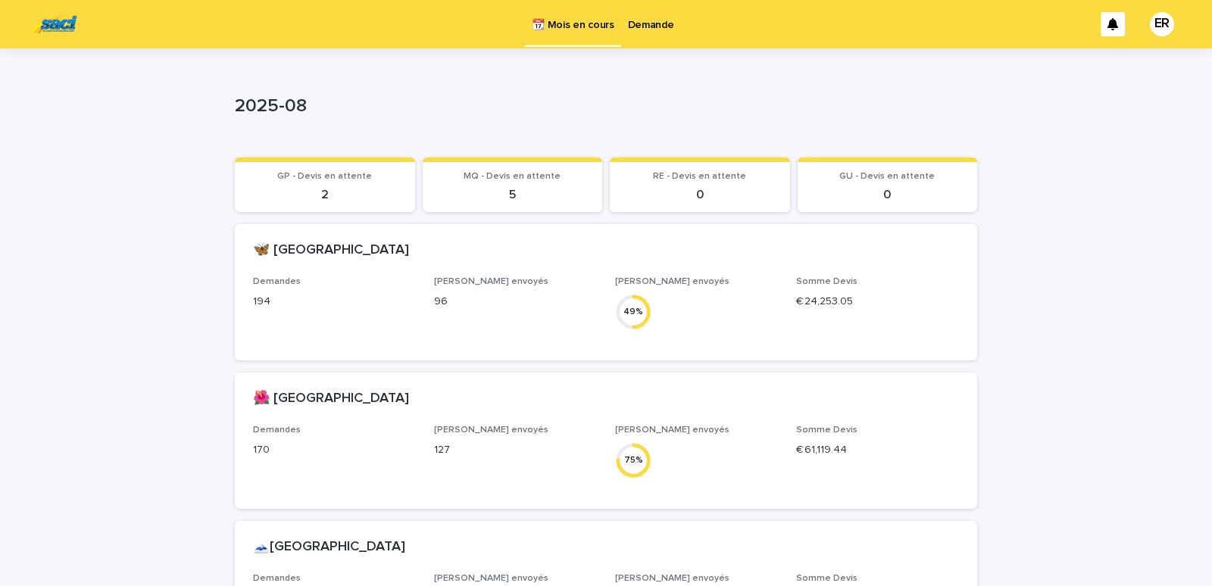
click at [628, 25] on p "Demande" at bounding box center [651, 16] width 46 height 32
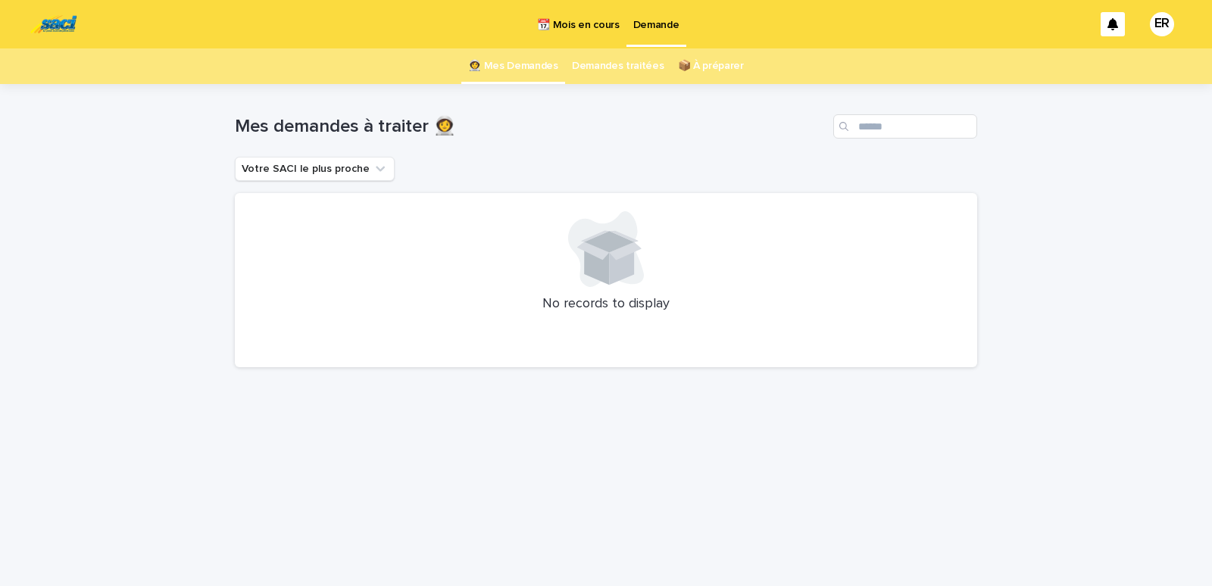
click at [550, 27] on p "📆 Mois en cours" at bounding box center [578, 16] width 82 height 32
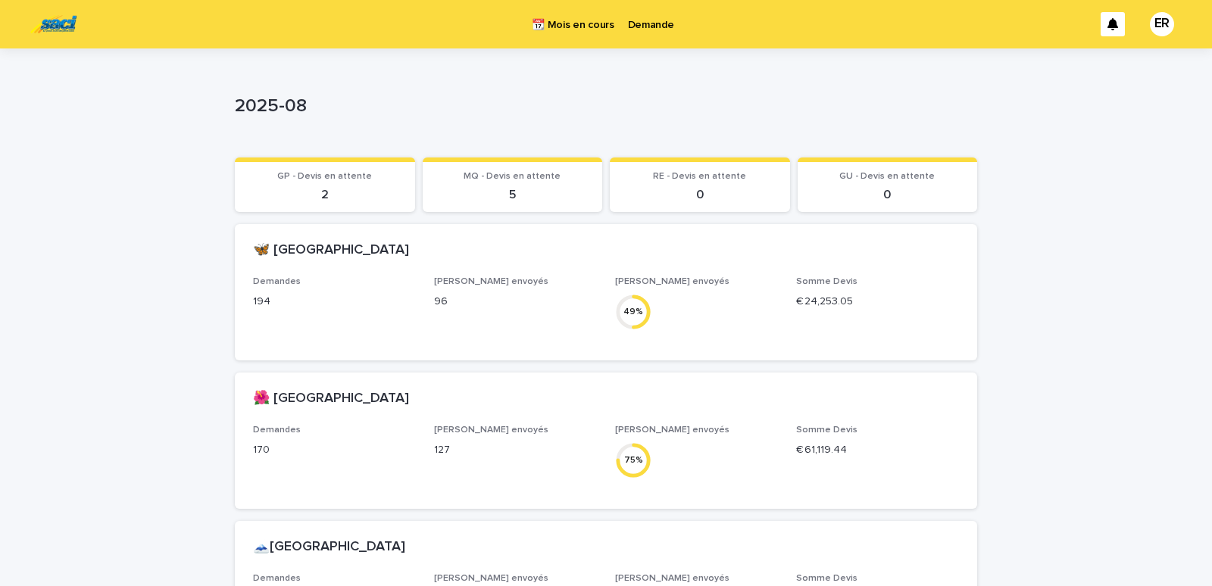
click at [642, 29] on p "Demande" at bounding box center [651, 16] width 46 height 32
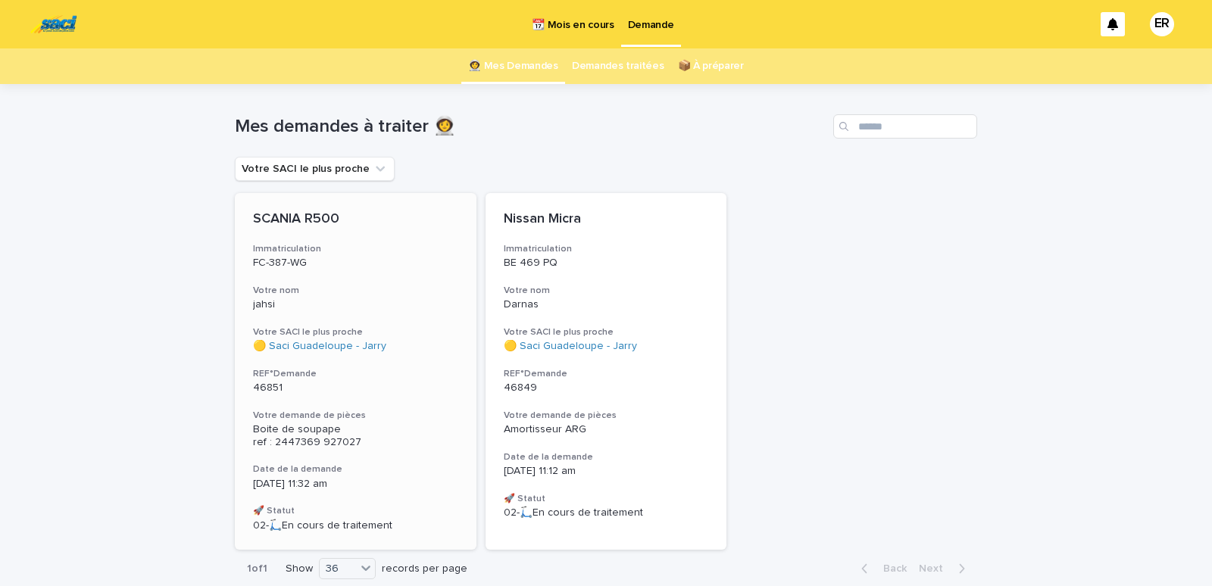
click at [283, 298] on div "jahsi" at bounding box center [355, 303] width 205 height 16
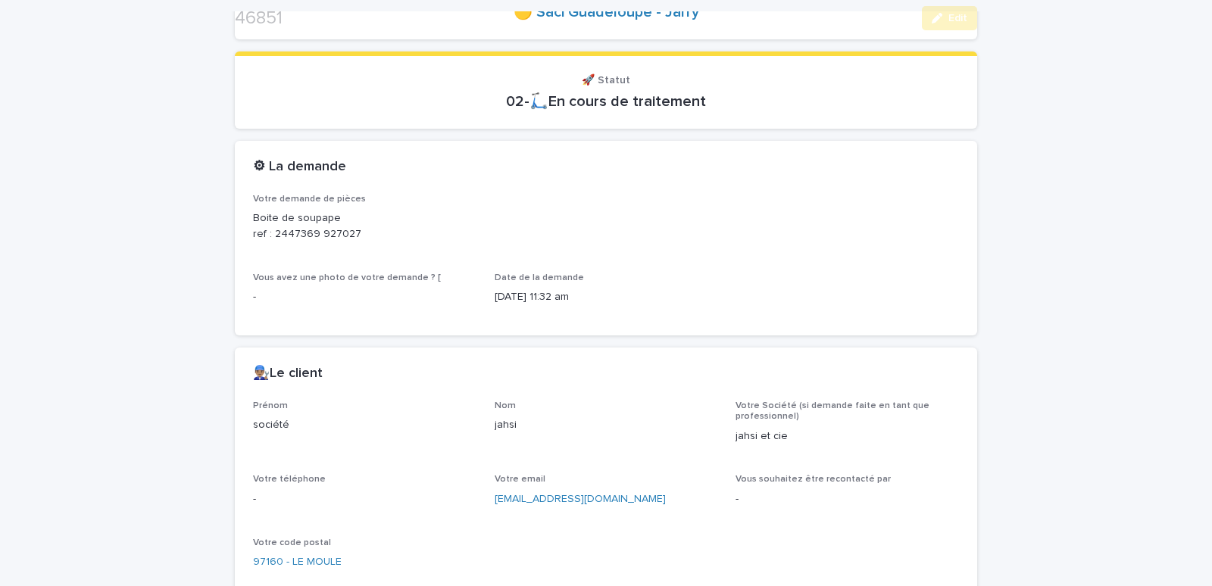
scroll to position [515, 0]
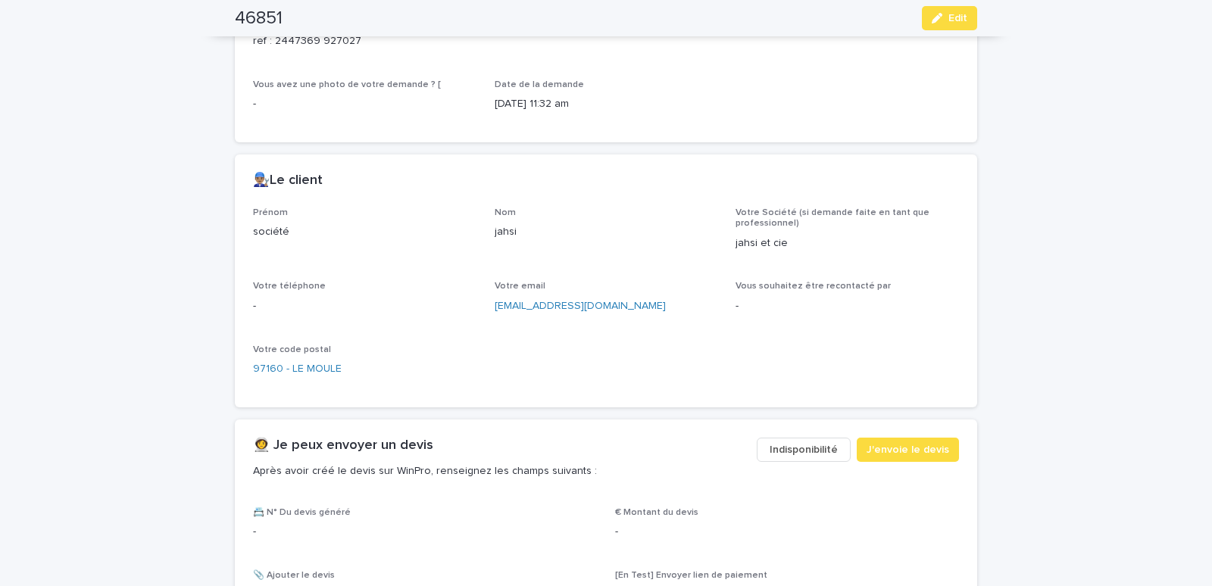
click at [806, 451] on span "Indisponibilité" at bounding box center [804, 449] width 68 height 15
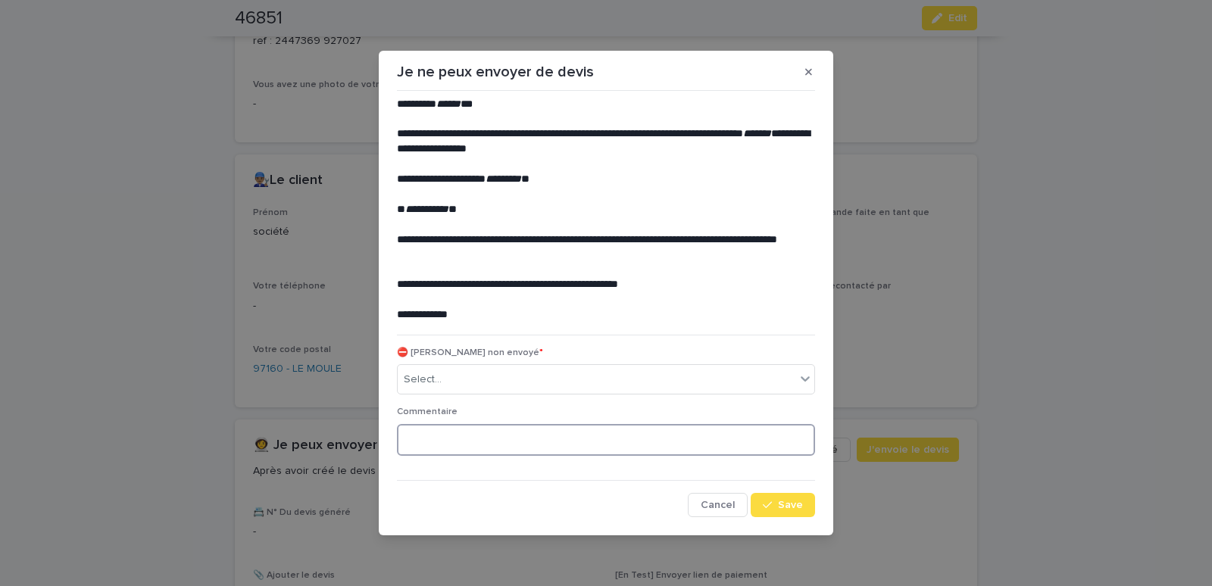
click at [438, 441] on textarea at bounding box center [606, 440] width 418 height 33
type textarea "**********"
click at [778, 505] on div "button" at bounding box center [770, 505] width 15 height 11
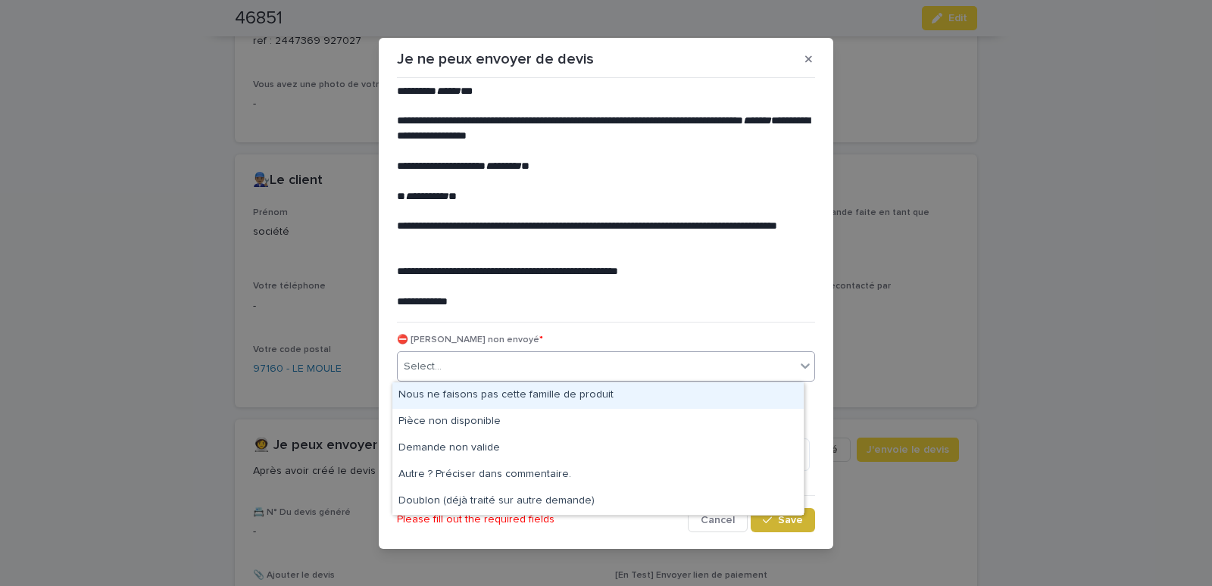
click at [781, 364] on div "Select..." at bounding box center [597, 367] width 398 height 25
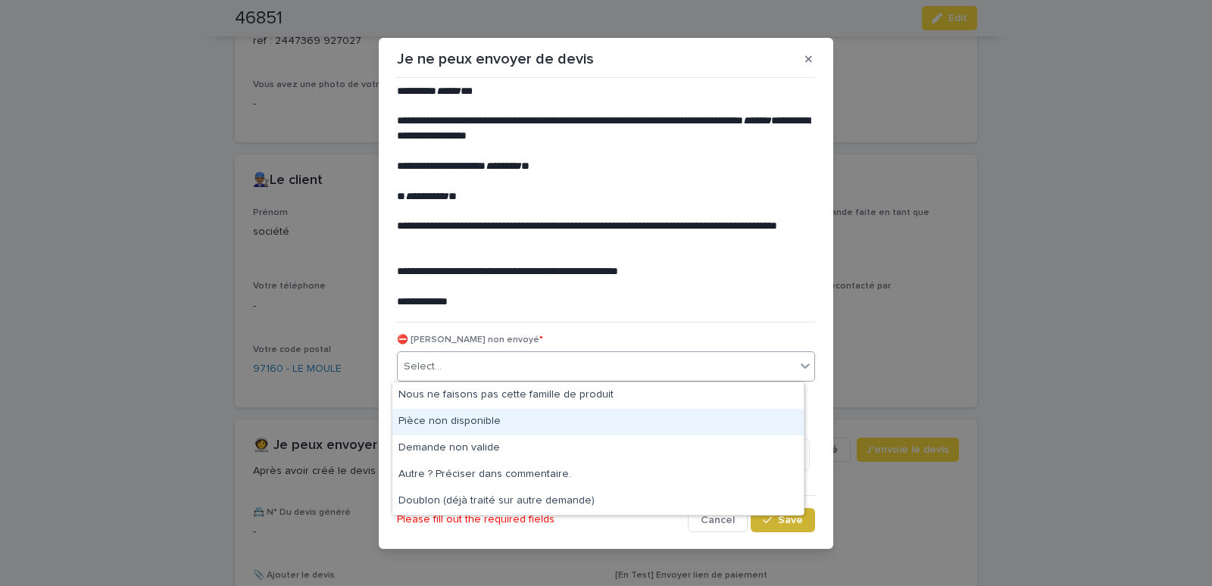
click at [455, 417] on div "Pièce non disponible" at bounding box center [597, 422] width 411 height 27
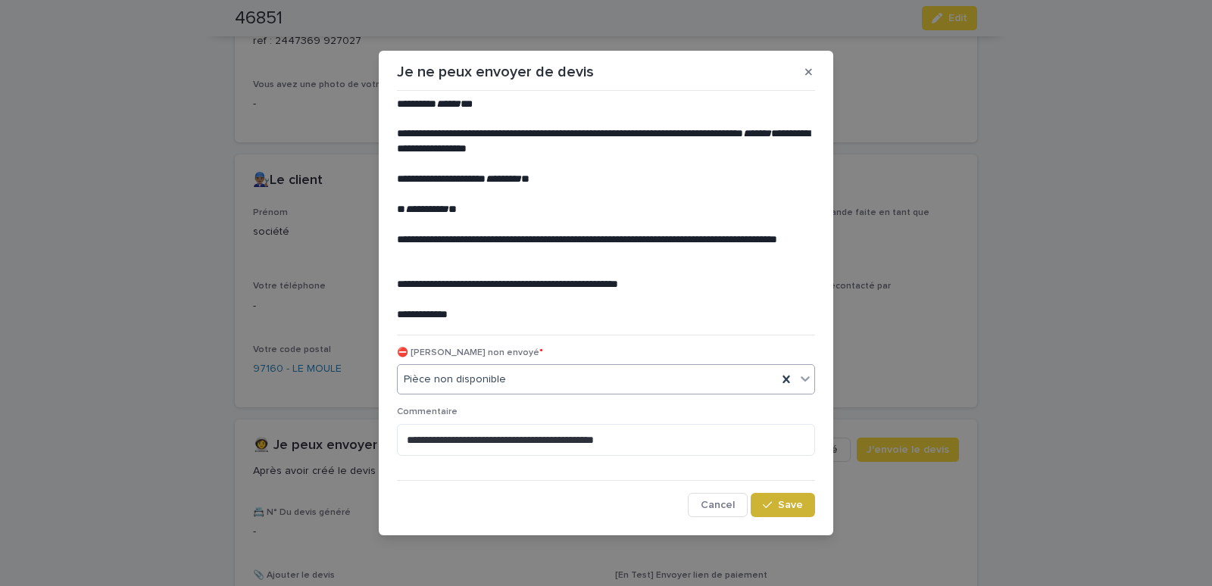
click at [809, 373] on icon at bounding box center [805, 378] width 15 height 15
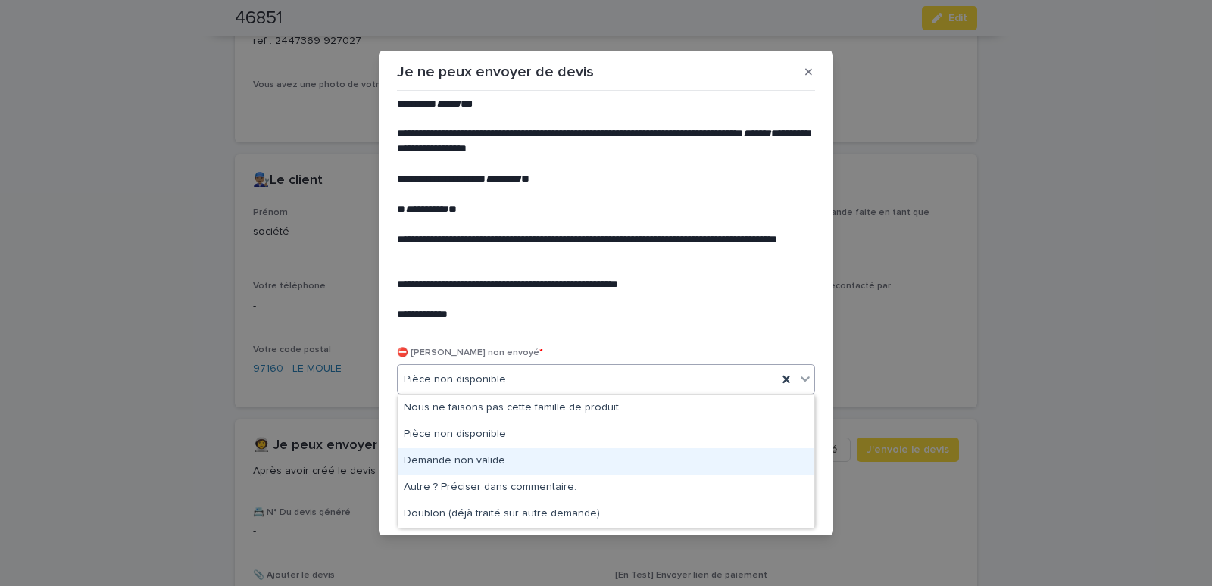
click at [449, 461] on div "Demande non valide" at bounding box center [606, 461] width 417 height 27
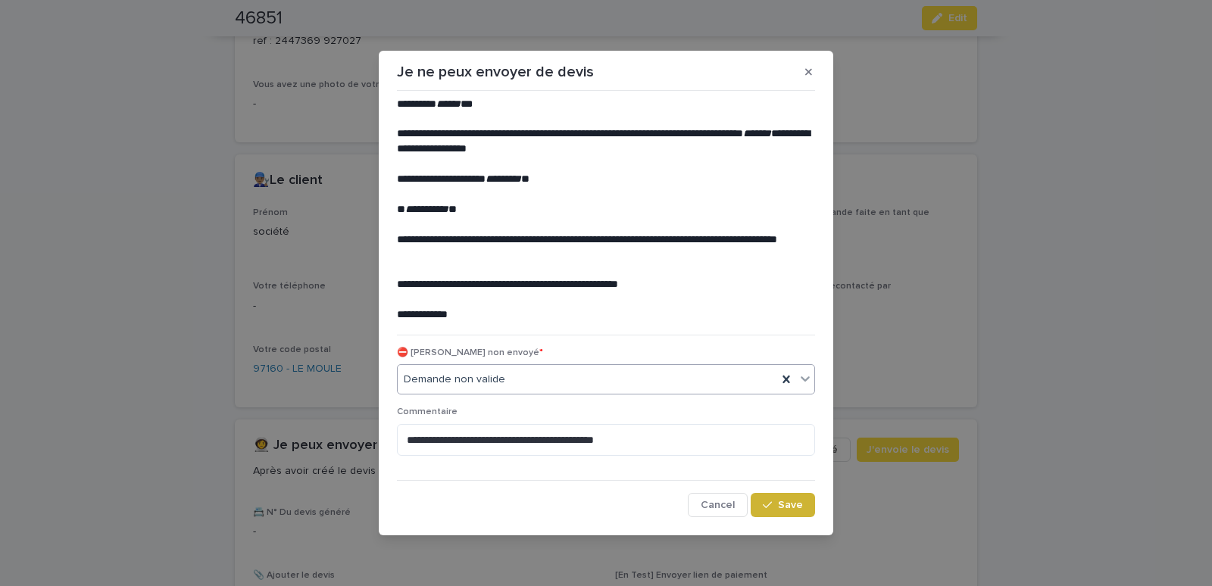
click at [798, 508] on span "Save" at bounding box center [790, 505] width 25 height 11
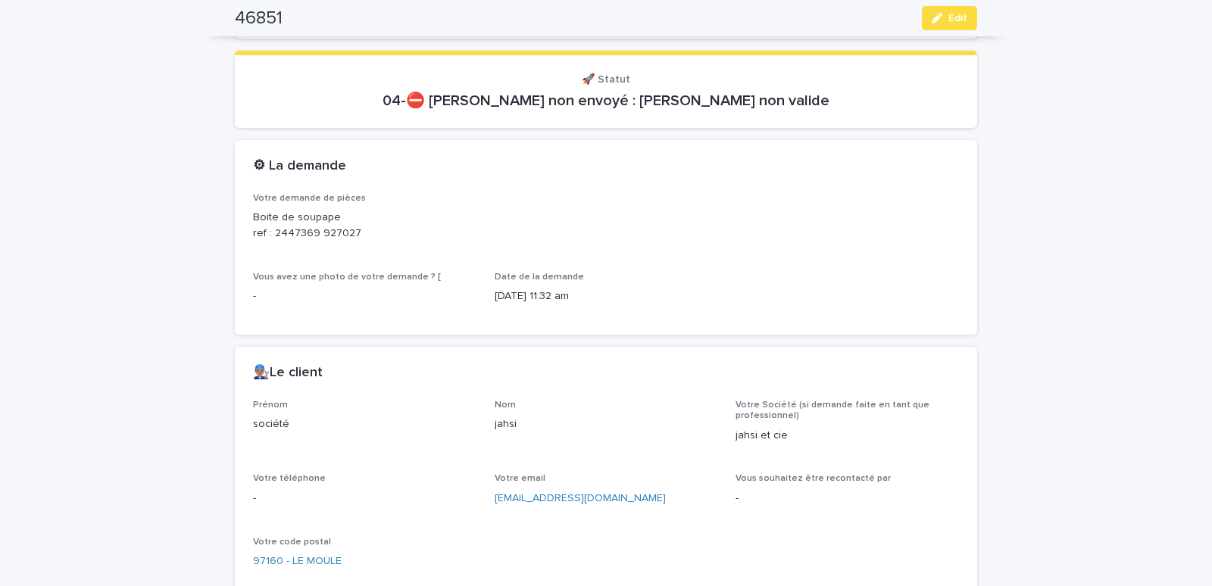
scroll to position [0, 0]
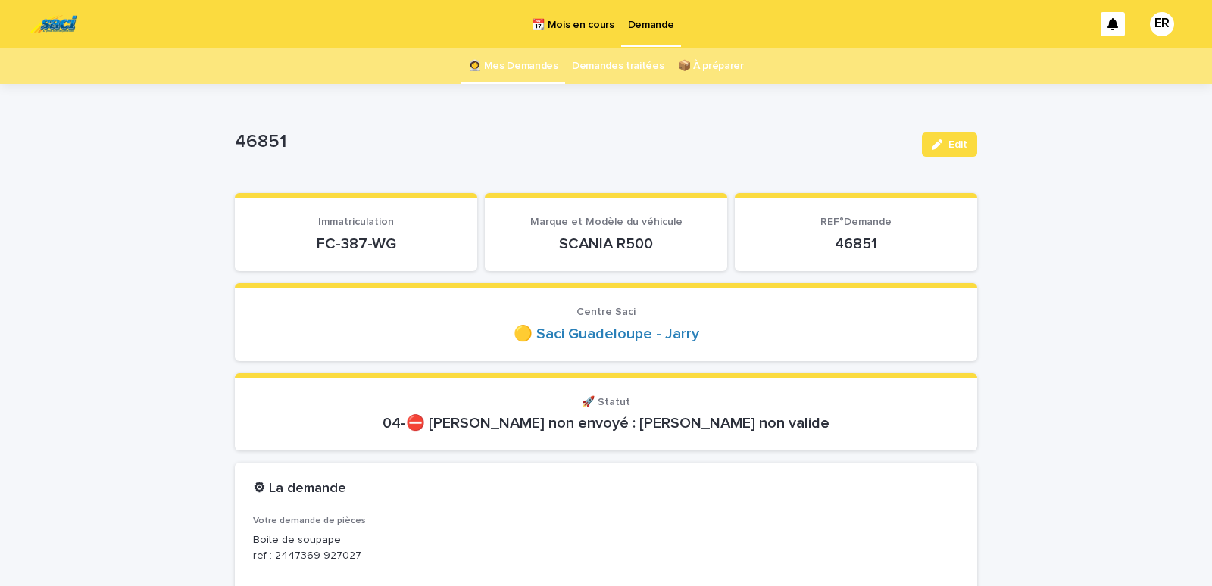
click at [499, 55] on link "👩‍🚀 Mes Demandes" at bounding box center [513, 66] width 90 height 36
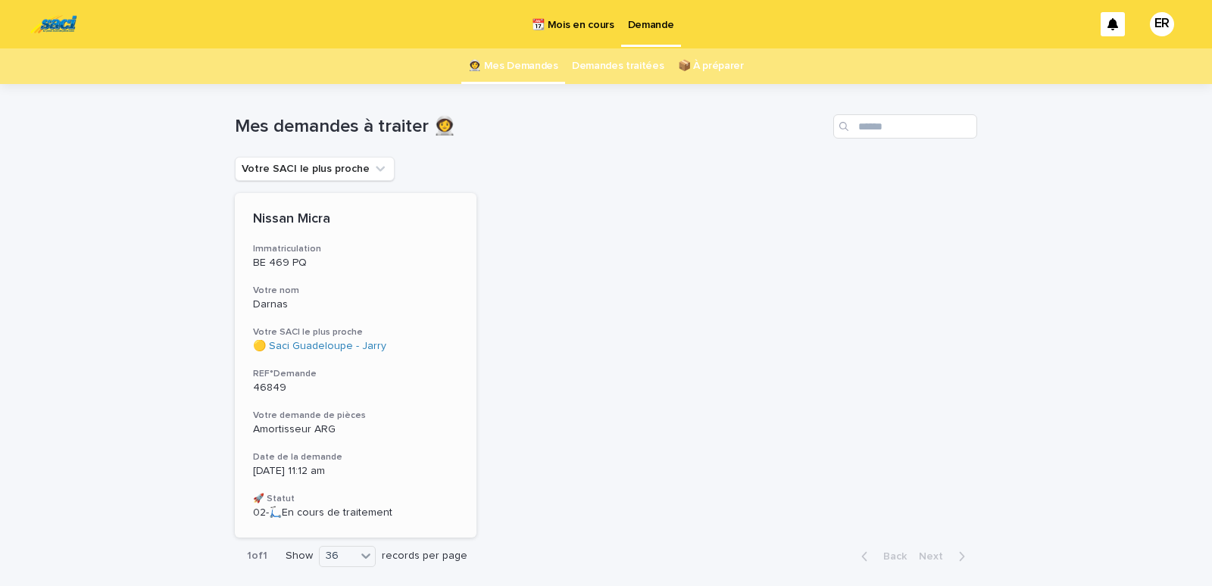
click at [341, 291] on h3 "Votre nom" at bounding box center [355, 291] width 205 height 12
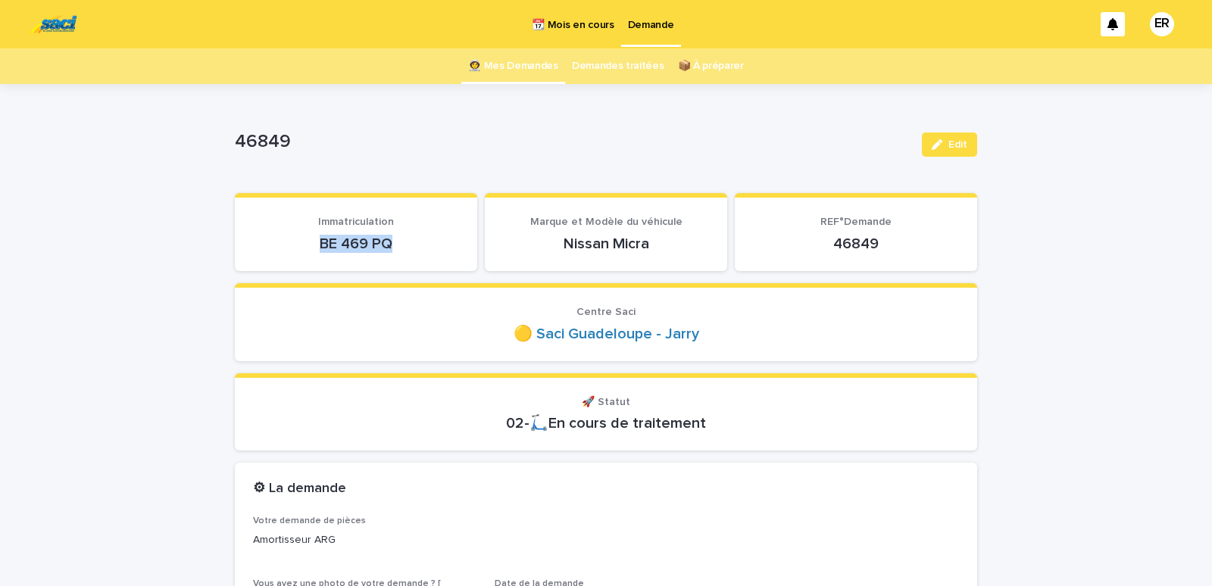
drag, startPoint x: 314, startPoint y: 249, endPoint x: 413, endPoint y: 245, distance: 98.6
click at [413, 245] on p "BE 469 PQ" at bounding box center [356, 244] width 206 height 18
copy p "BE 469 PQ"
click at [601, 20] on p "📆 Mois en cours" at bounding box center [573, 16] width 82 height 32
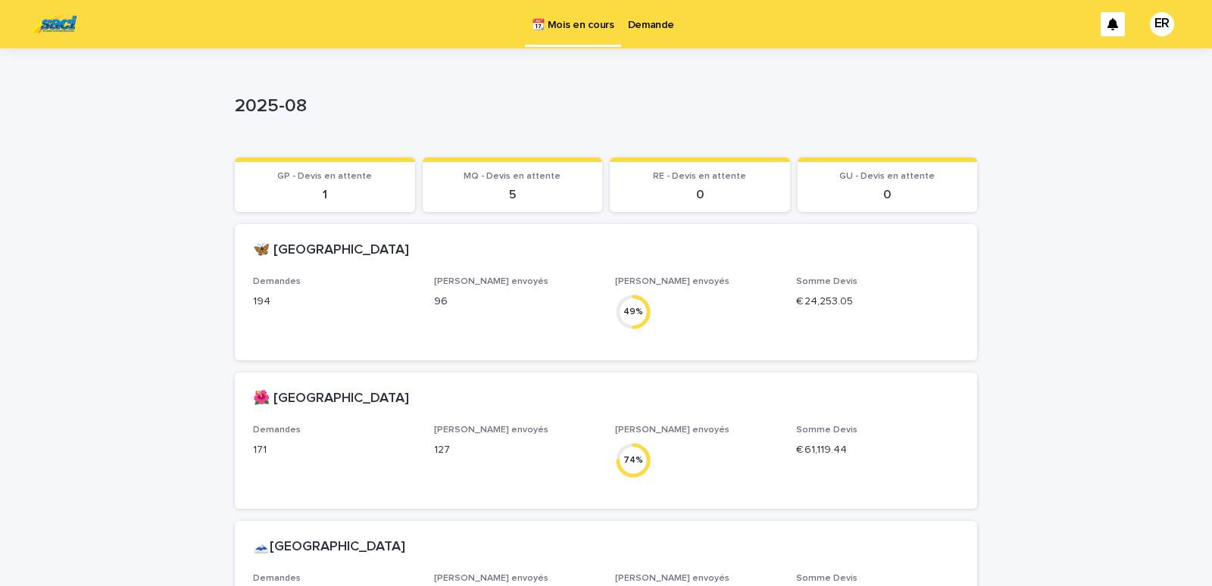
click at [658, 25] on p "Demande" at bounding box center [651, 16] width 46 height 32
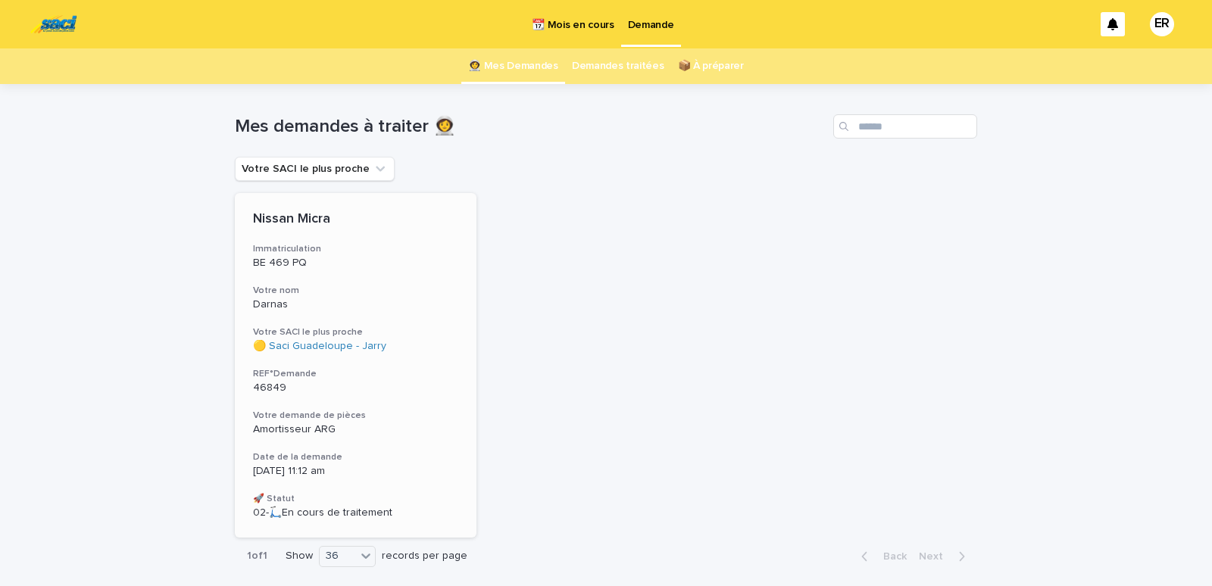
click at [320, 287] on h3 "Votre nom" at bounding box center [355, 291] width 205 height 12
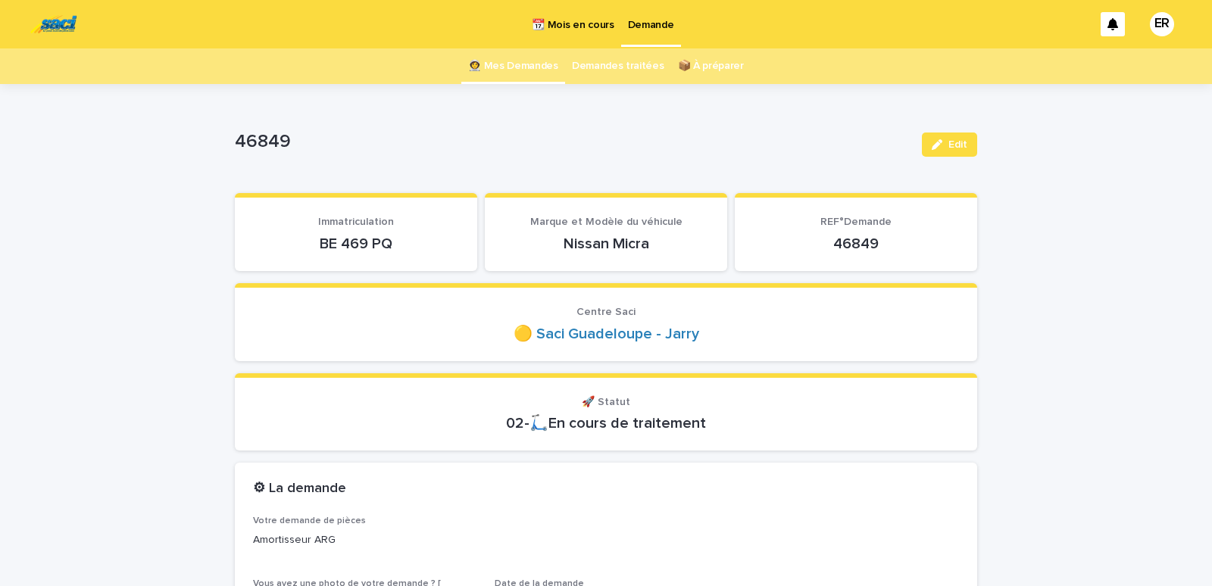
click at [522, 67] on link "👩‍🚀 Mes Demandes" at bounding box center [513, 66] width 90 height 36
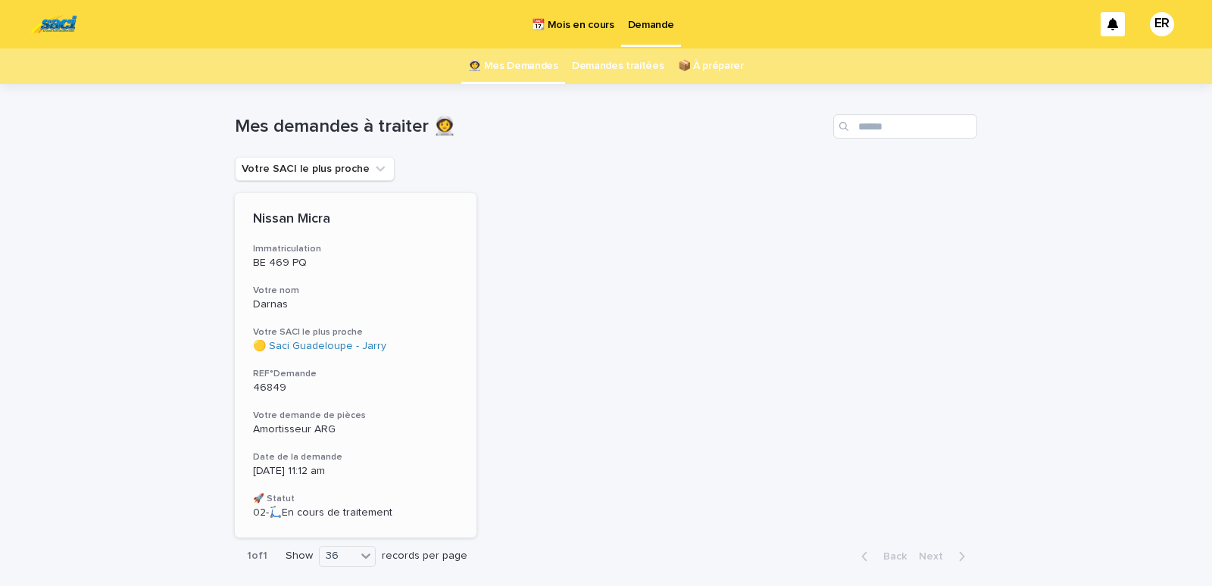
click at [334, 294] on h3 "Votre nom" at bounding box center [355, 291] width 205 height 12
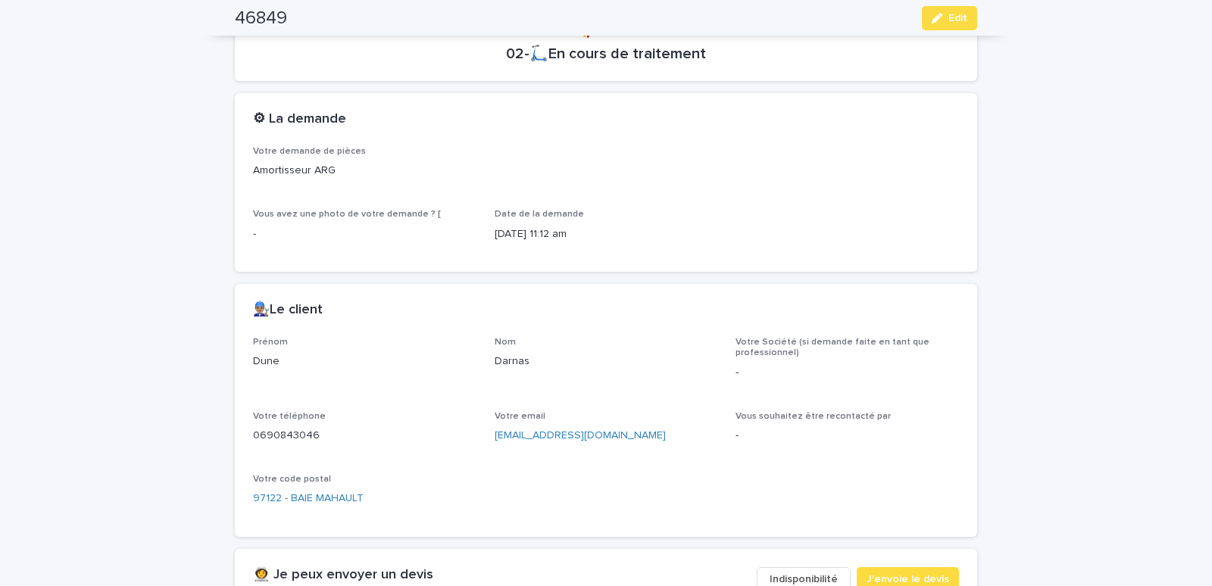
scroll to position [563, 0]
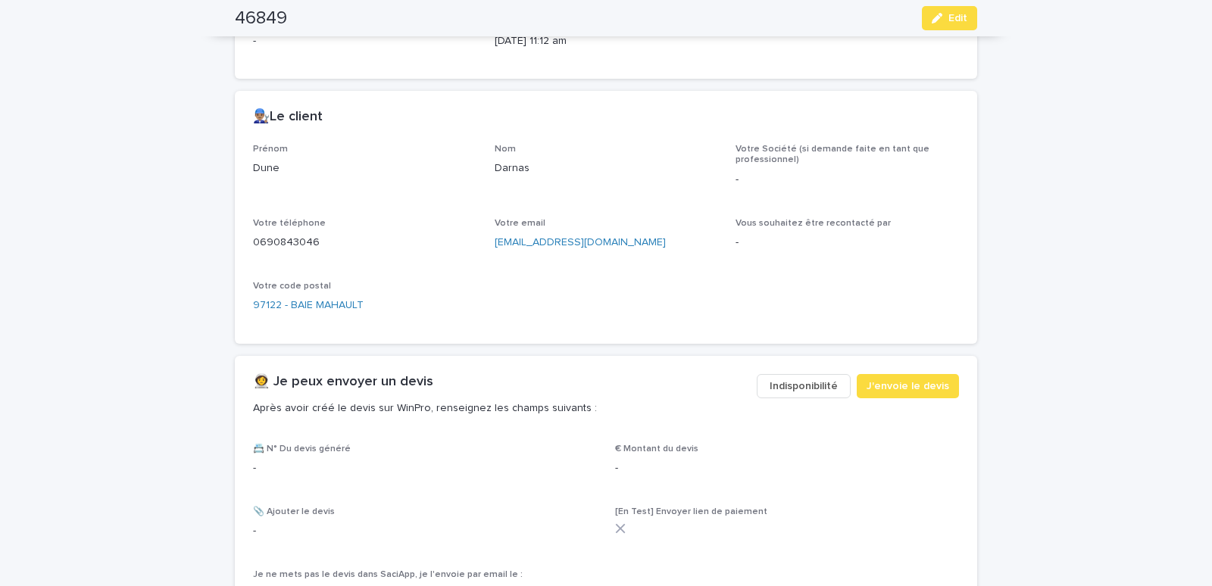
click at [813, 382] on span "Indisponibilité" at bounding box center [804, 386] width 68 height 15
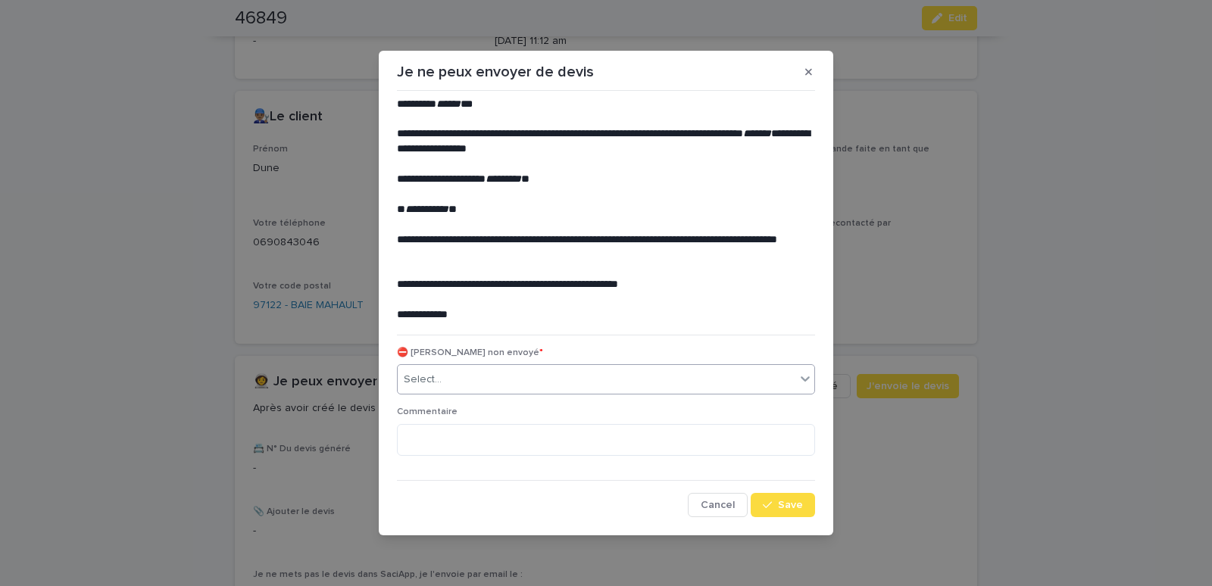
click at [567, 380] on div "Select..." at bounding box center [597, 379] width 398 height 25
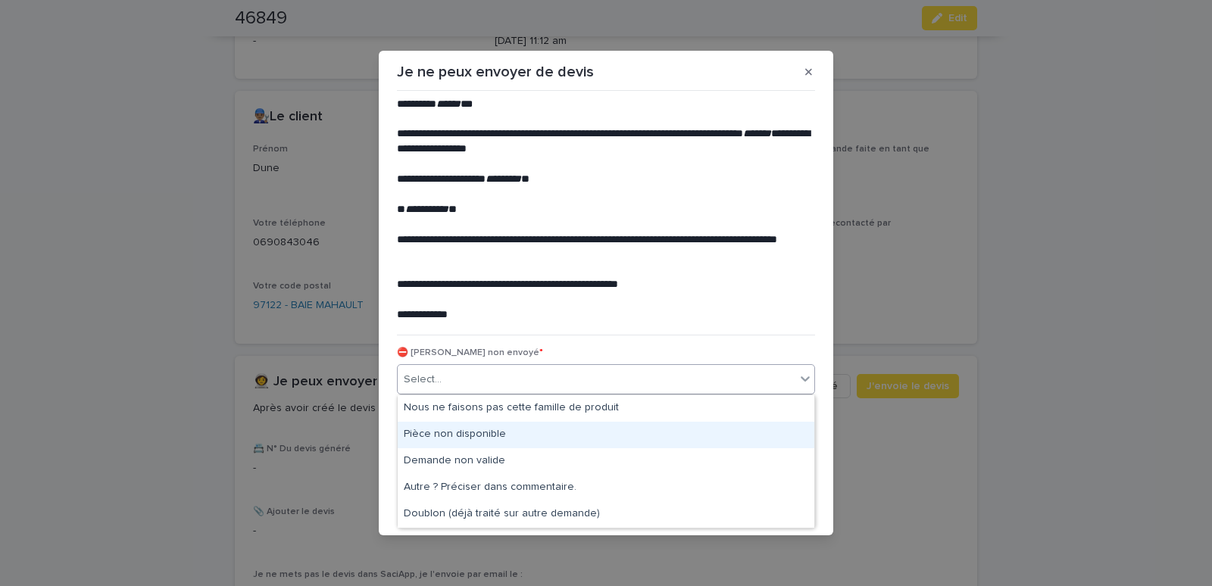
click at [474, 433] on div "Pièce non disponible" at bounding box center [606, 435] width 417 height 27
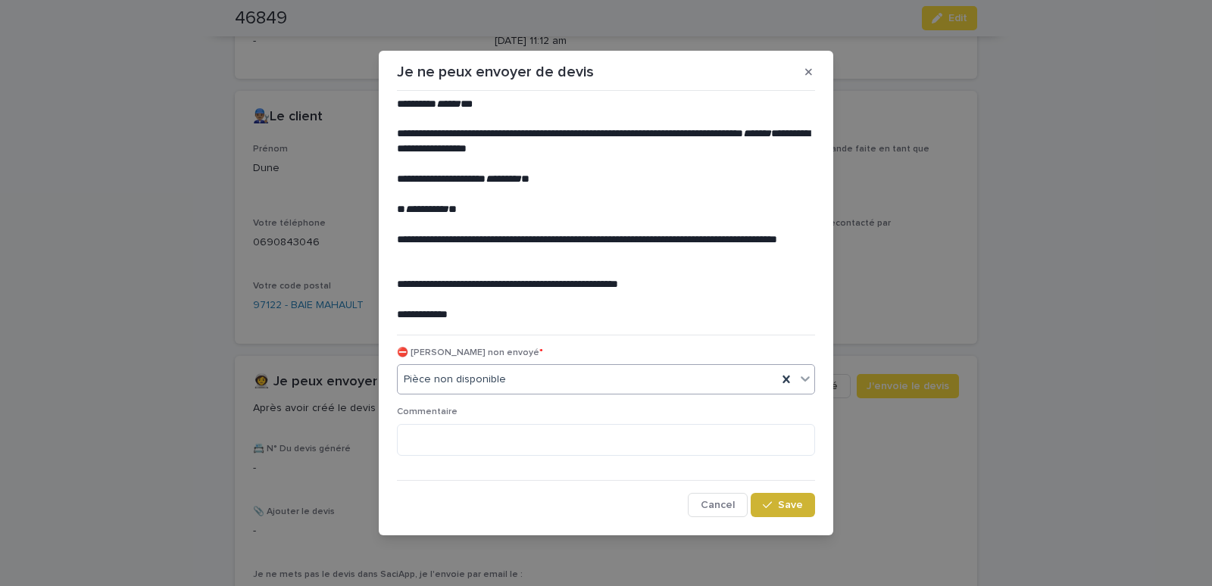
click at [791, 508] on span "Save" at bounding box center [790, 505] width 25 height 11
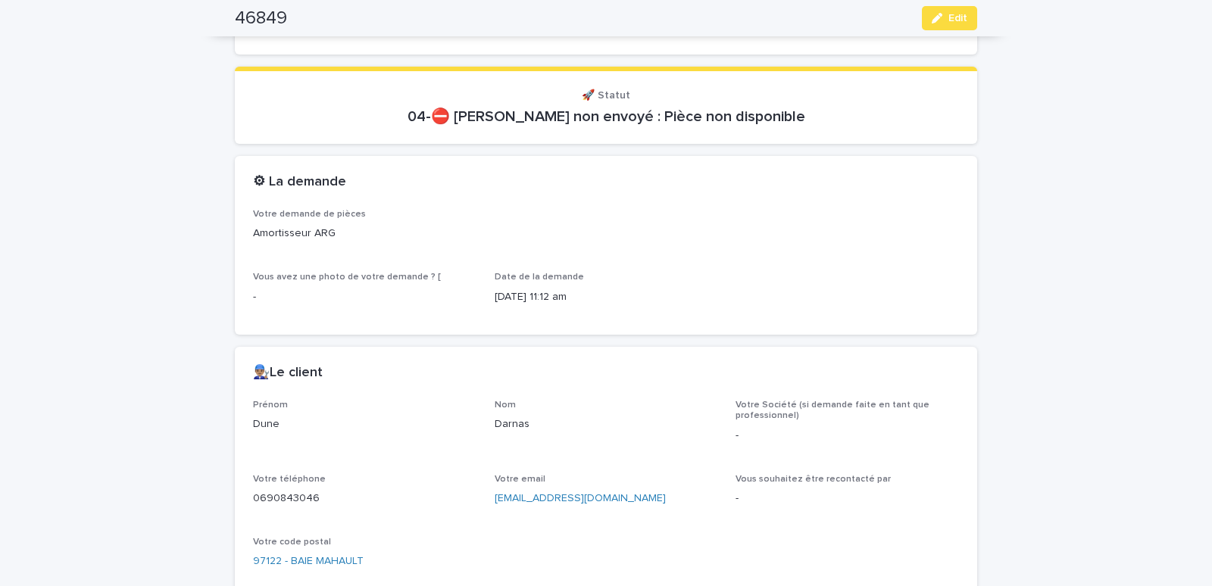
scroll to position [0, 0]
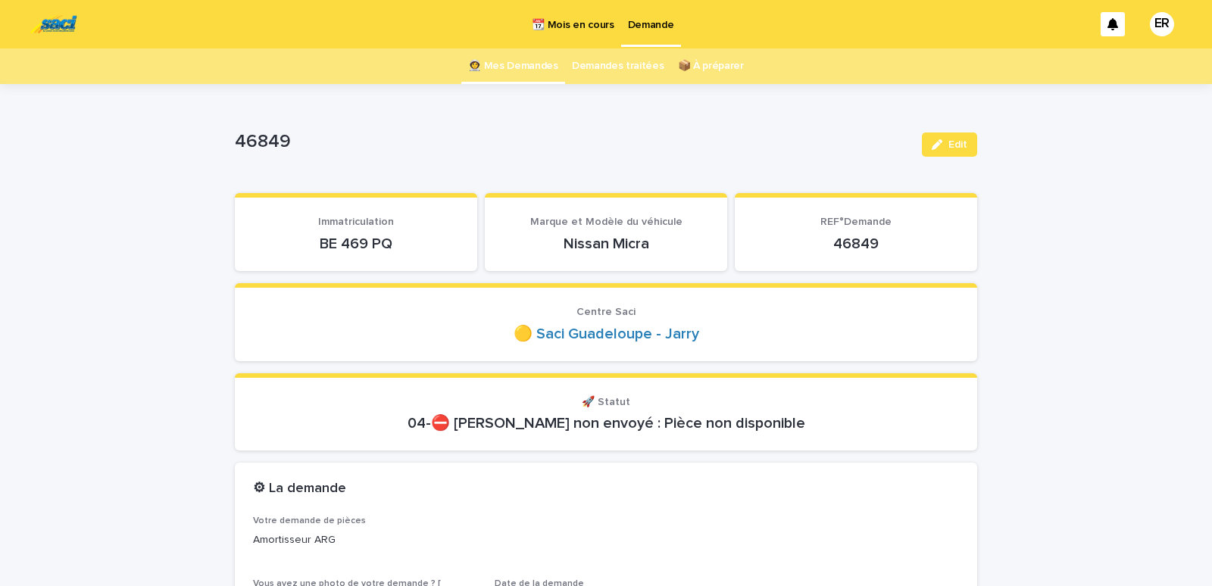
click at [532, 69] on link "👩‍🚀 Mes Demandes" at bounding box center [513, 66] width 90 height 36
